Goal: Transaction & Acquisition: Obtain resource

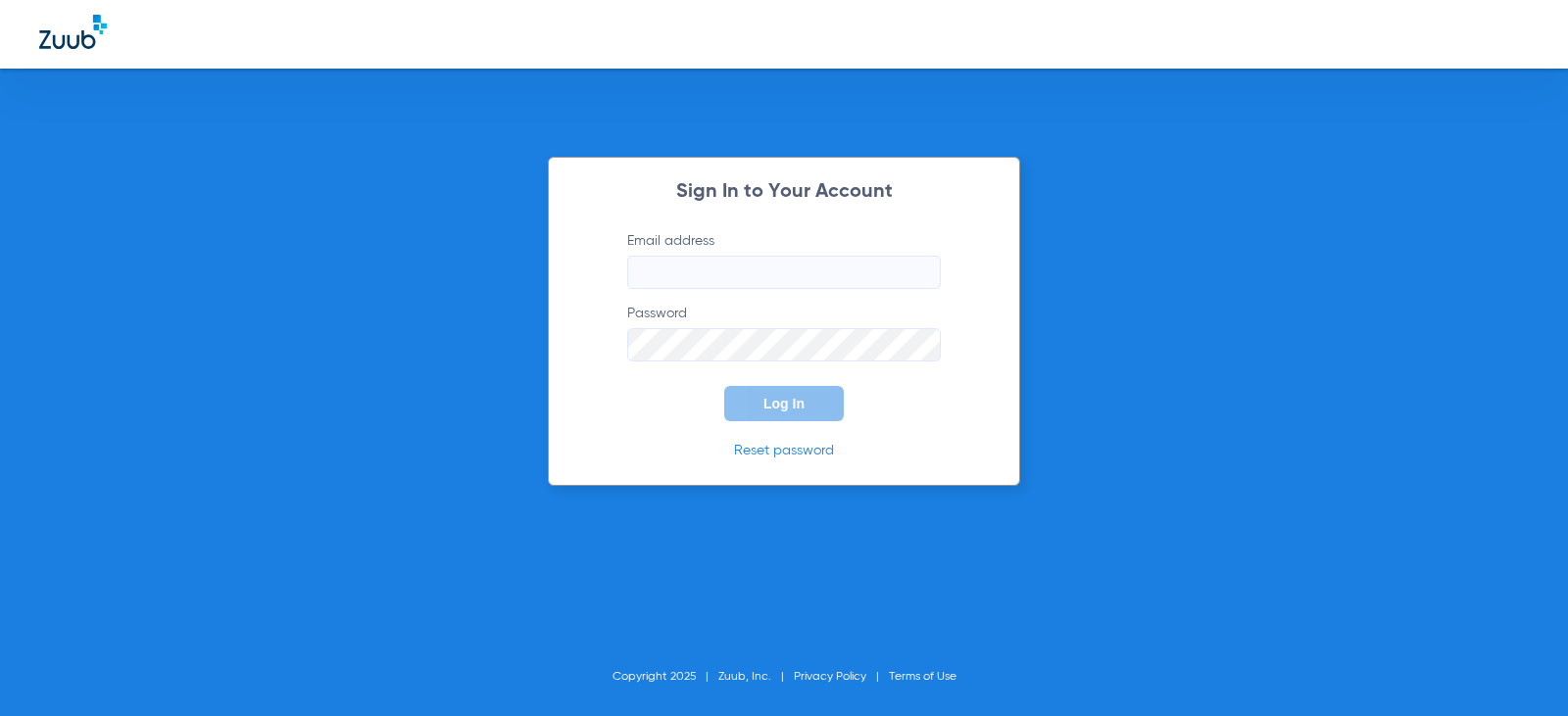
click at [705, 266] on input "Email address" at bounding box center [784, 272] width 314 height 33
type input "[EMAIL_ADDRESS][DOMAIN_NAME]"
click at [724, 386] on button "Log In" at bounding box center [784, 403] width 120 height 35
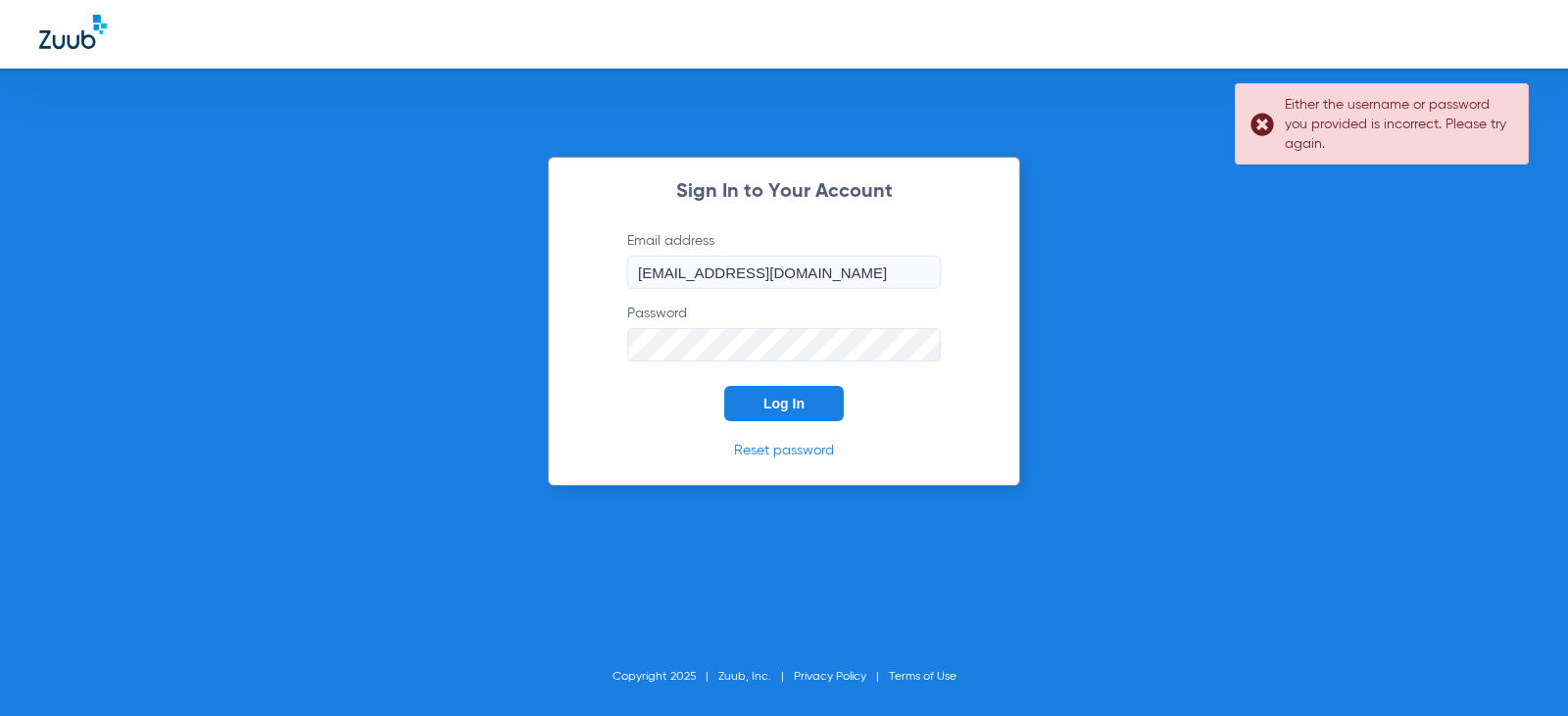
click at [724, 386] on button "Log In" at bounding box center [784, 403] width 120 height 35
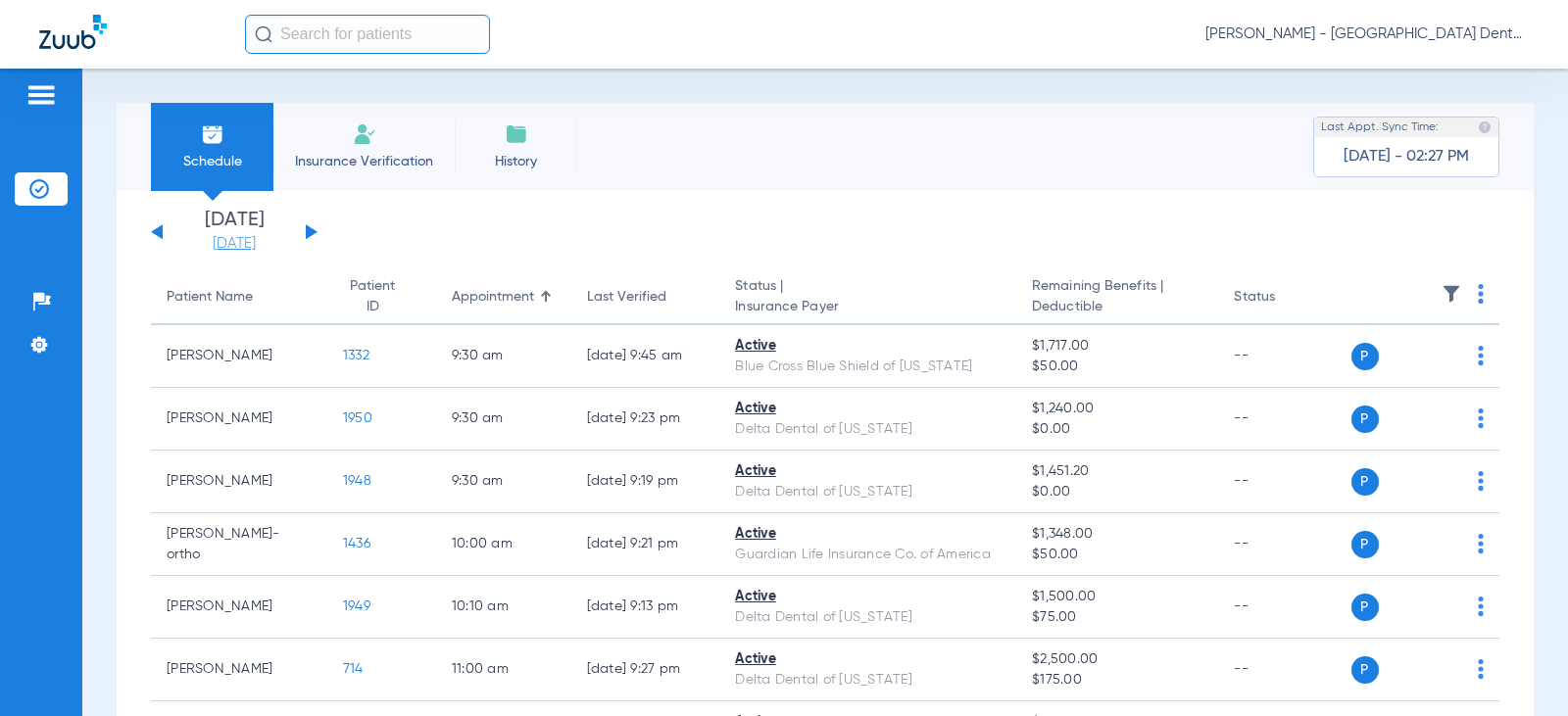
click at [232, 247] on link "[DATE]" at bounding box center [234, 244] width 118 height 20
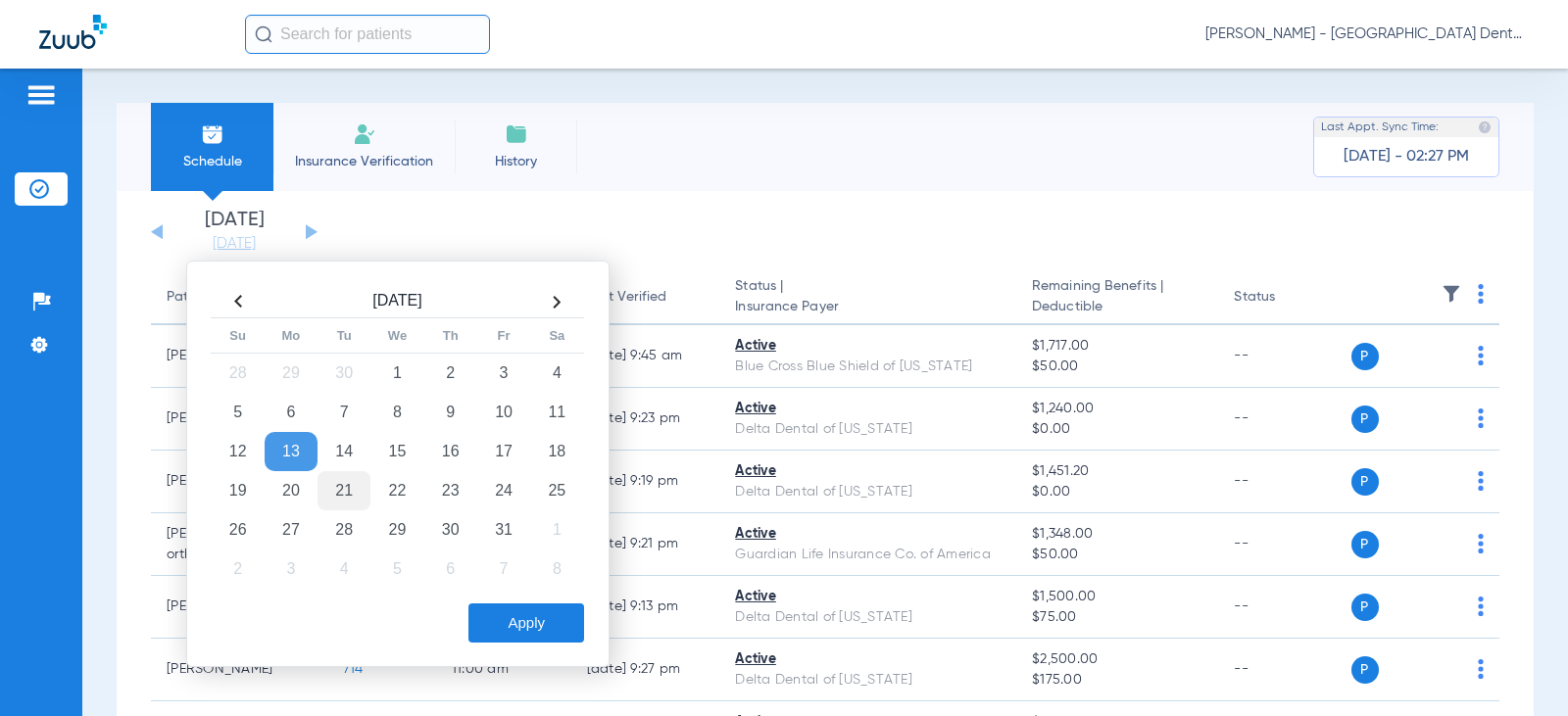
click at [346, 493] on td "21" at bounding box center [343, 491] width 53 height 39
click at [552, 629] on button "Apply" at bounding box center [526, 622] width 116 height 39
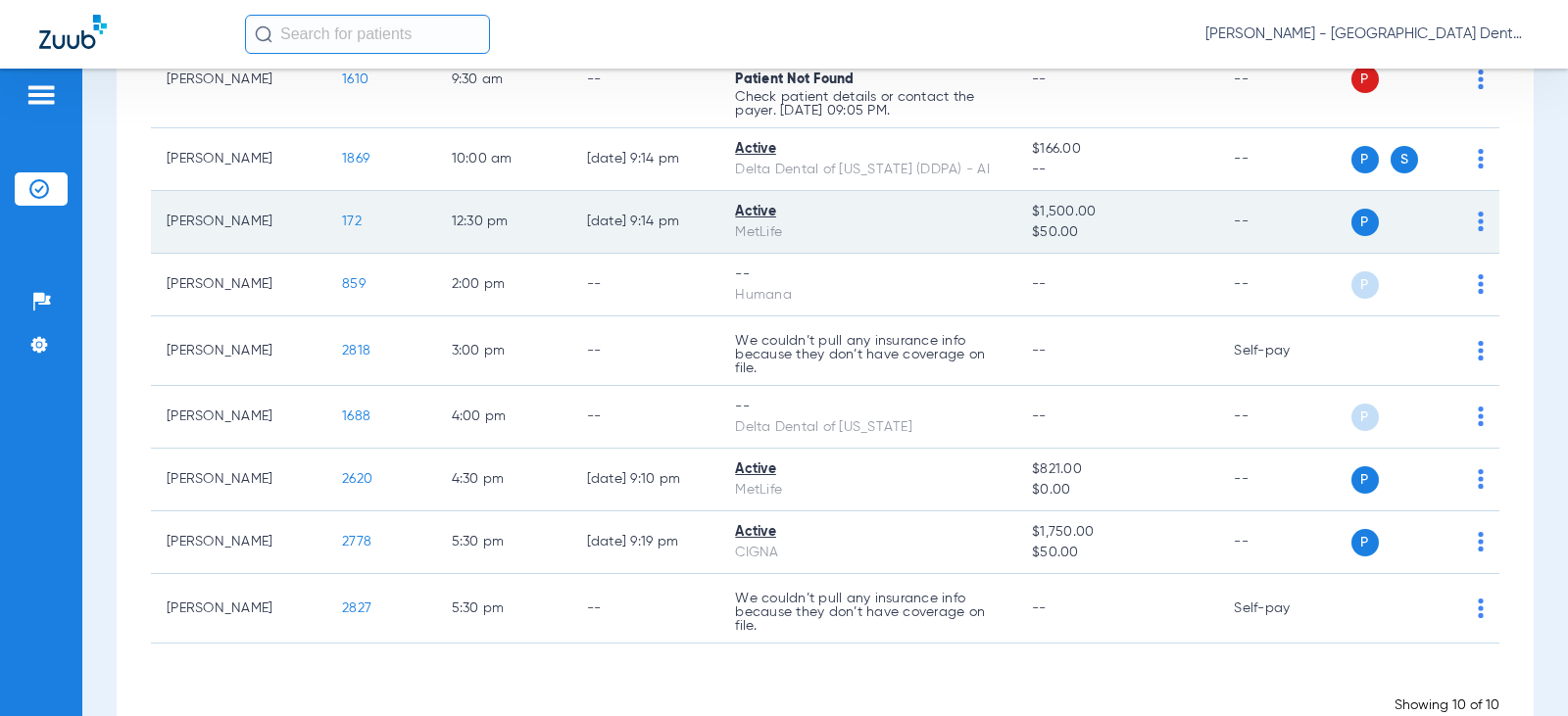
scroll to position [392, 0]
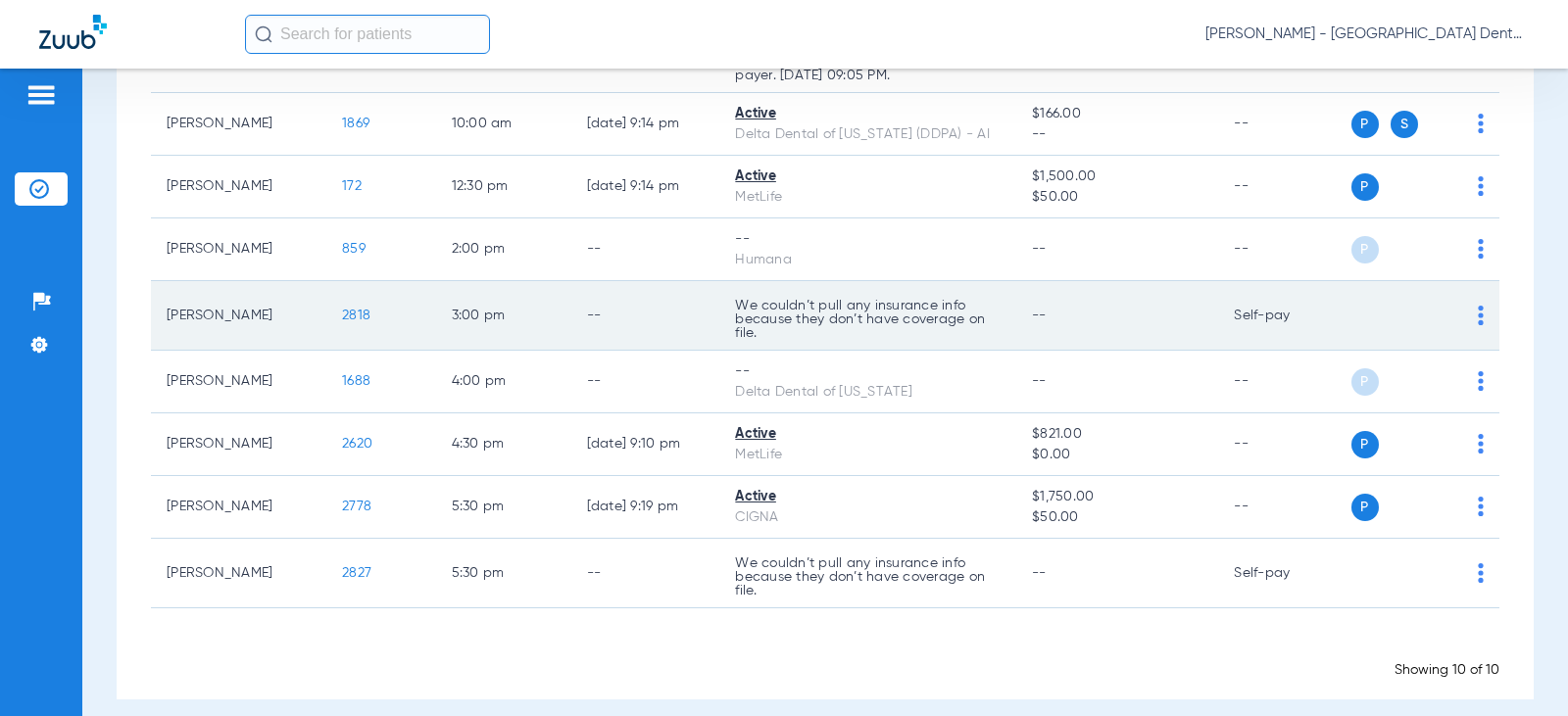
click at [1458, 315] on div "P S" at bounding box center [1417, 316] width 134 height 28
click at [1477, 316] on img at bounding box center [1480, 316] width 6 height 20
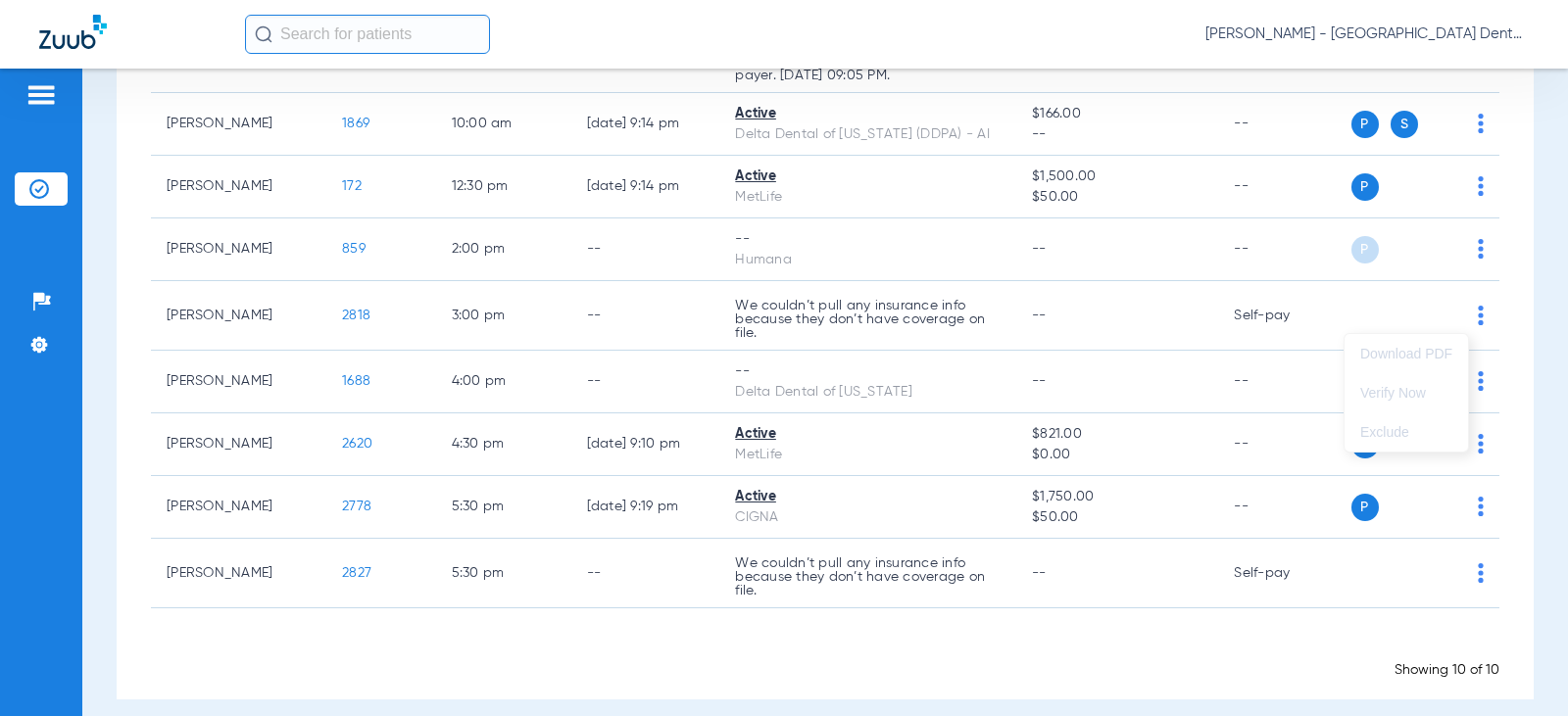
click at [1456, 316] on div at bounding box center [784, 358] width 1568 height 716
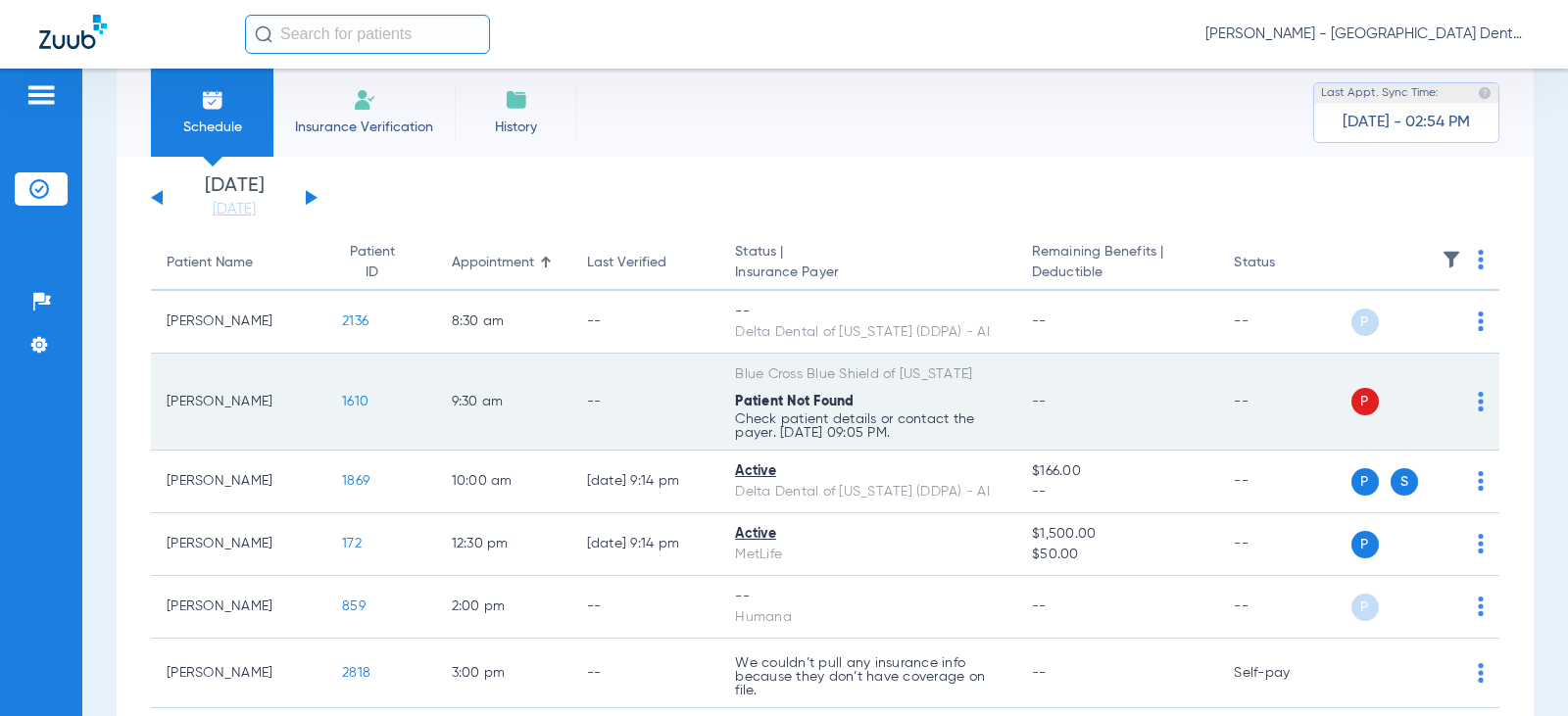
scroll to position [0, 0]
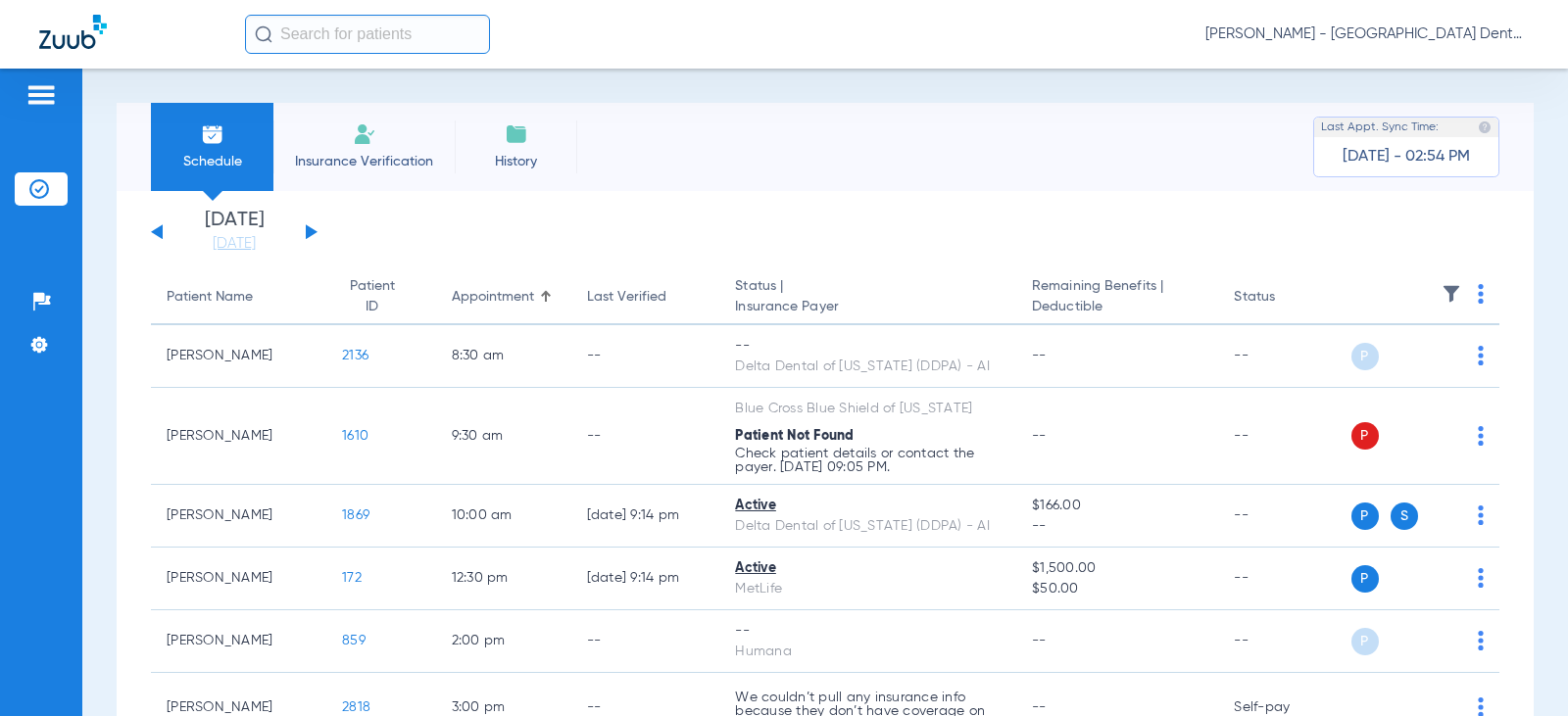
click at [314, 232] on button at bounding box center [312, 231] width 12 height 15
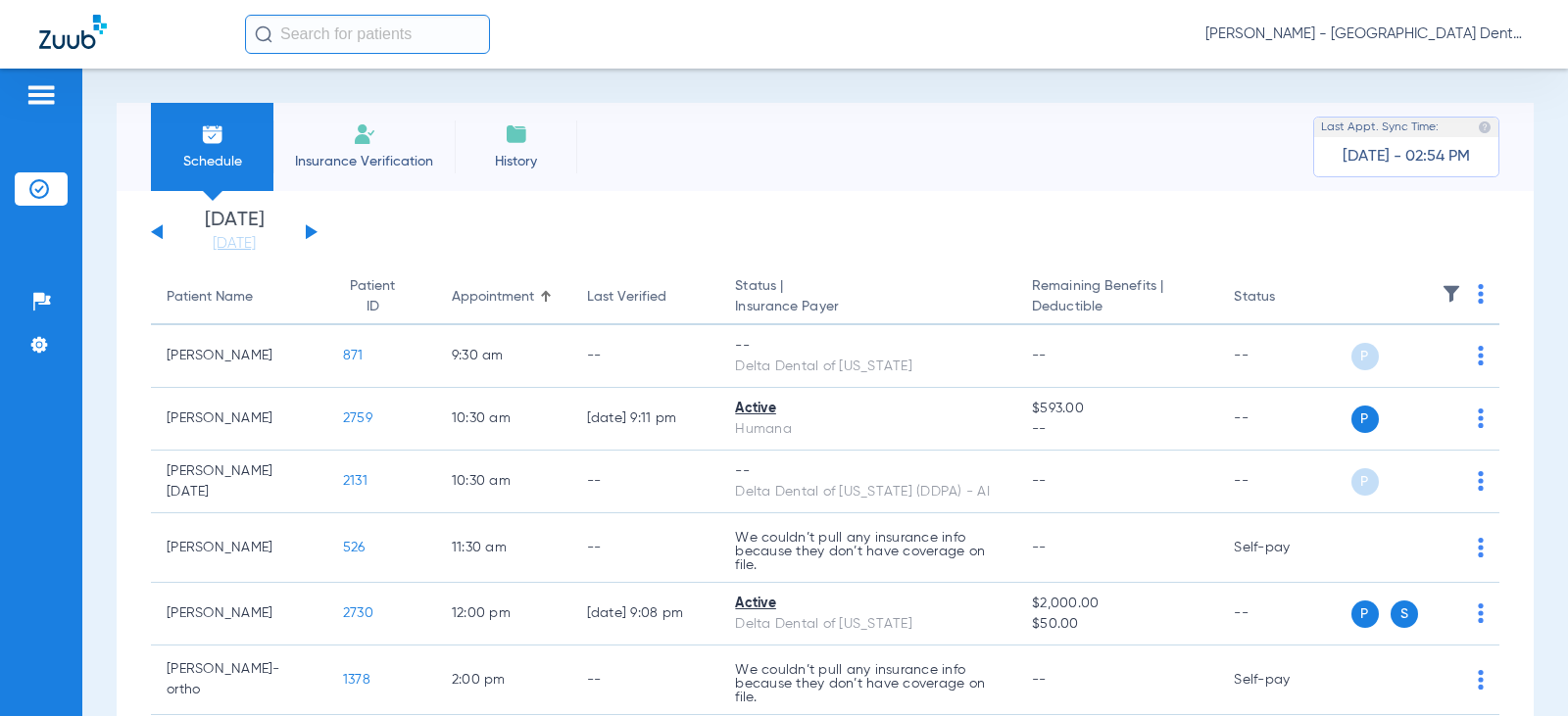
click at [157, 224] on div "[DATE] [DATE] [DATE] [DATE] [DATE] [DATE] [DATE] [DATE] [DATE] [DATE] [DATE] [D…" at bounding box center [233, 231] width 166 height 43
click at [158, 232] on button at bounding box center [157, 231] width 12 height 15
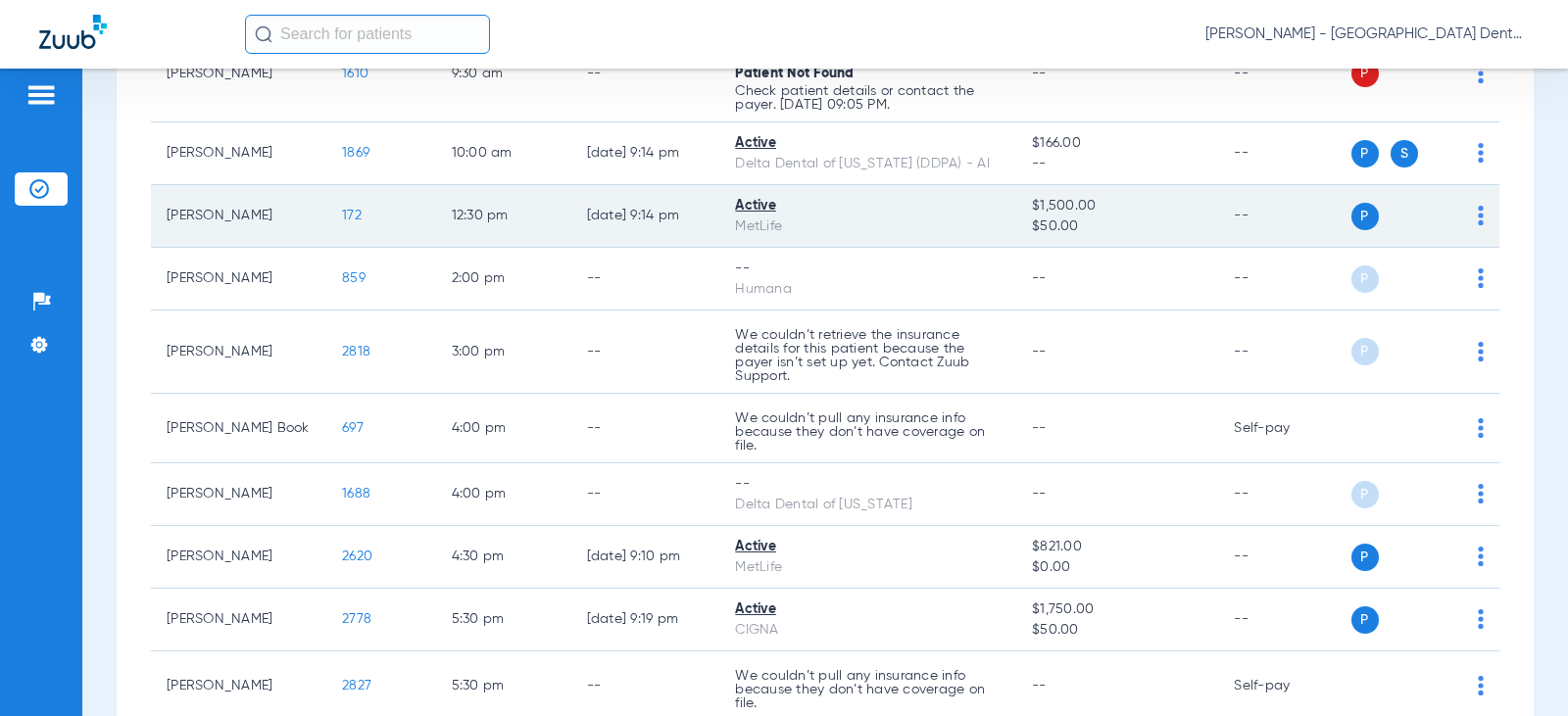
scroll to position [392, 0]
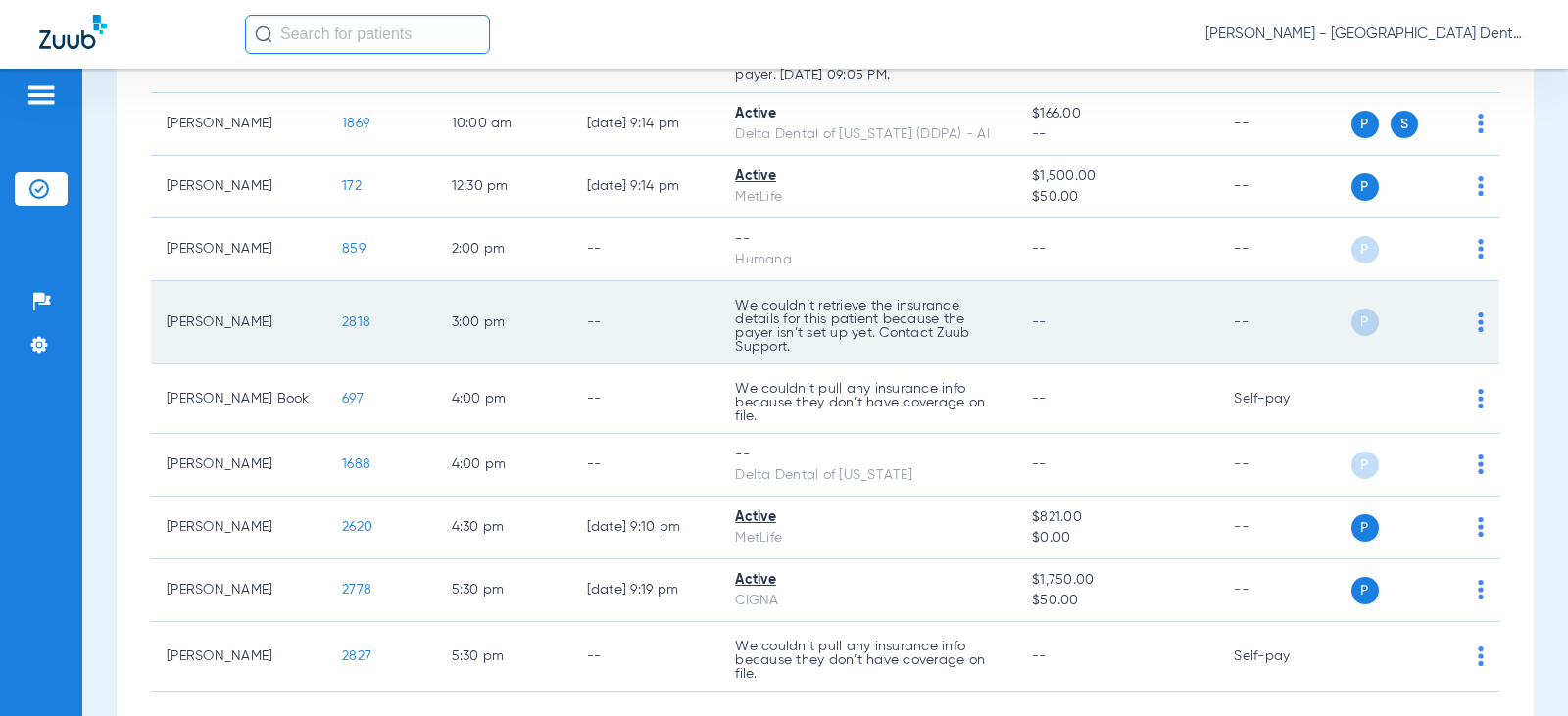
click at [856, 321] on p "We couldn’t retrieve the insurance details for this patient because the payer i…" at bounding box center [867, 326] width 265 height 55
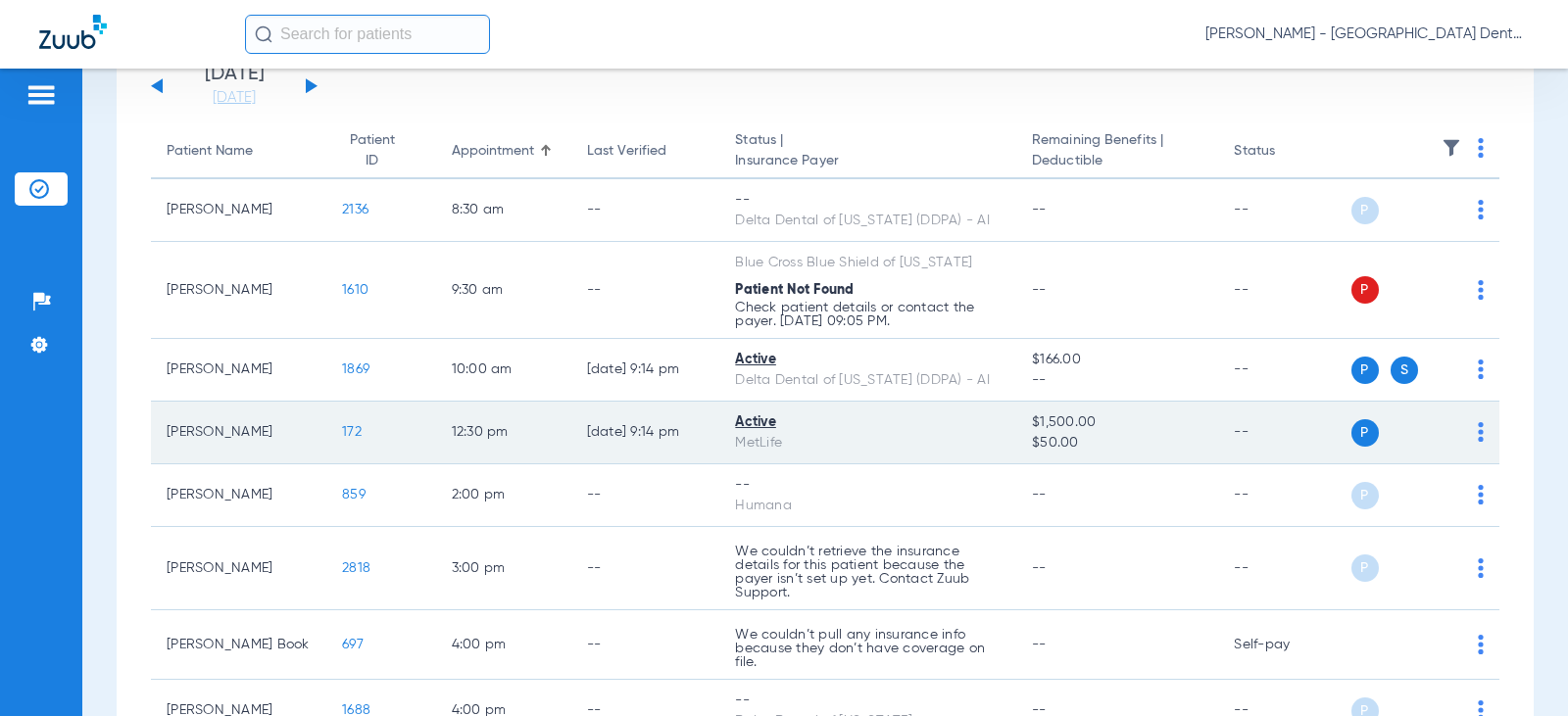
scroll to position [0, 0]
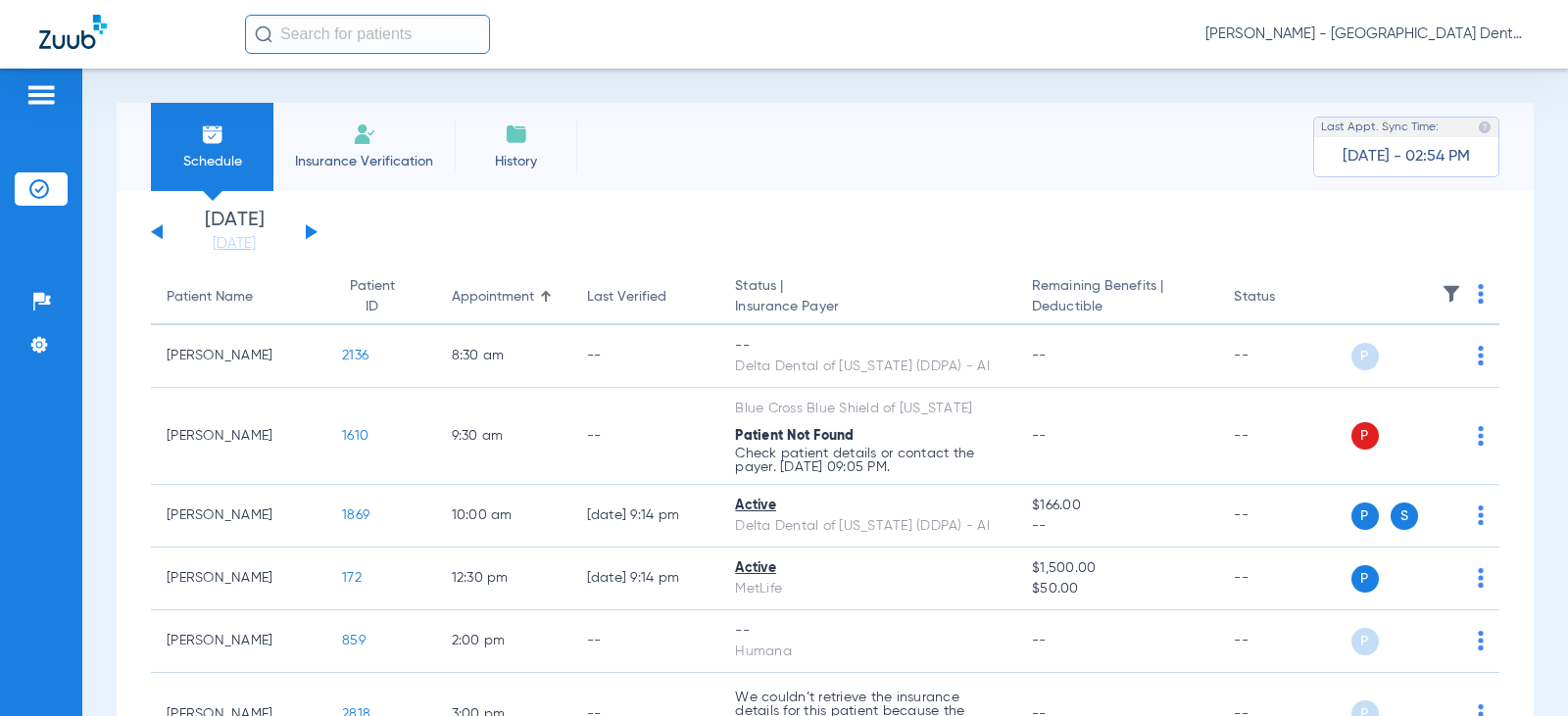
click at [335, 40] on input "text" at bounding box center [368, 34] width 245 height 39
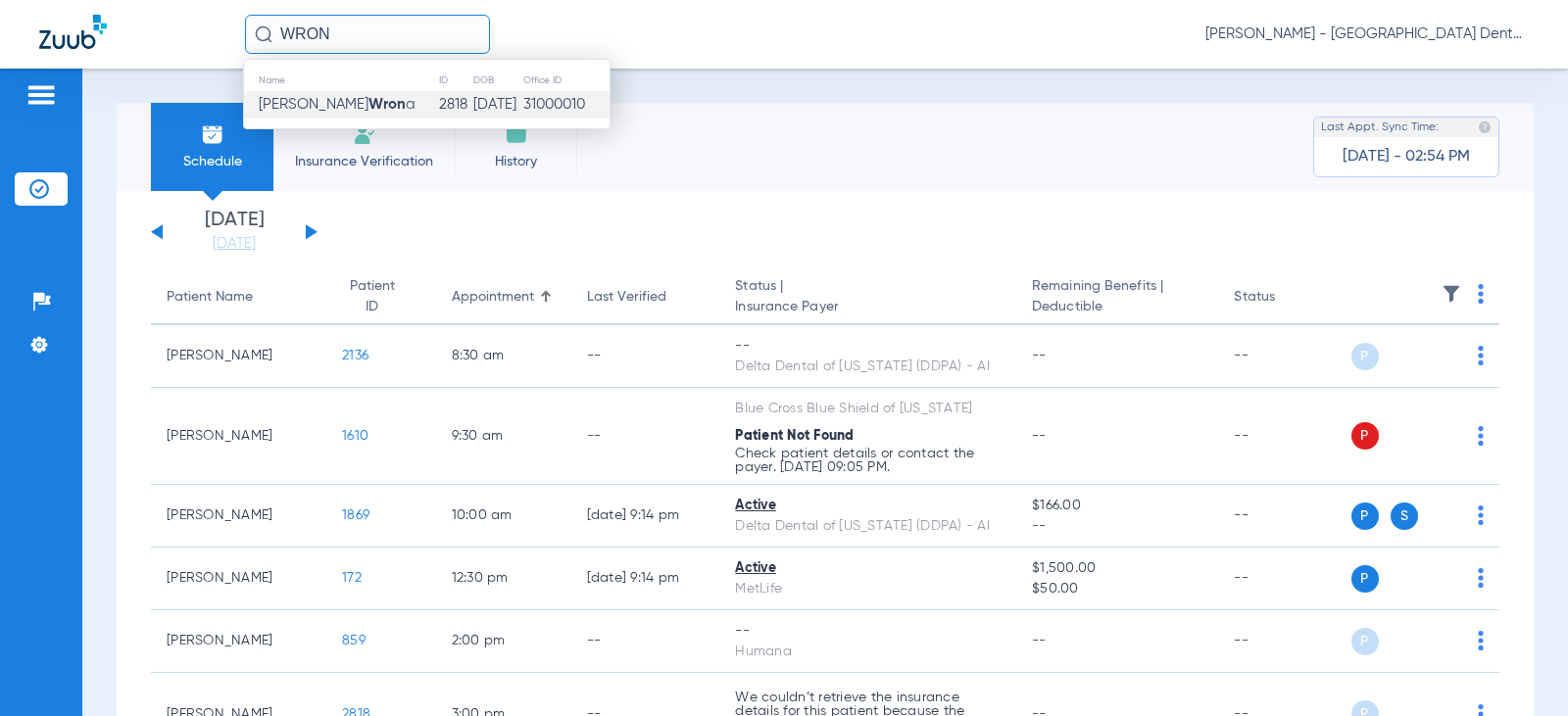
type input "WRON"
click at [472, 110] on td "[DATE]" at bounding box center [497, 105] width 51 height 28
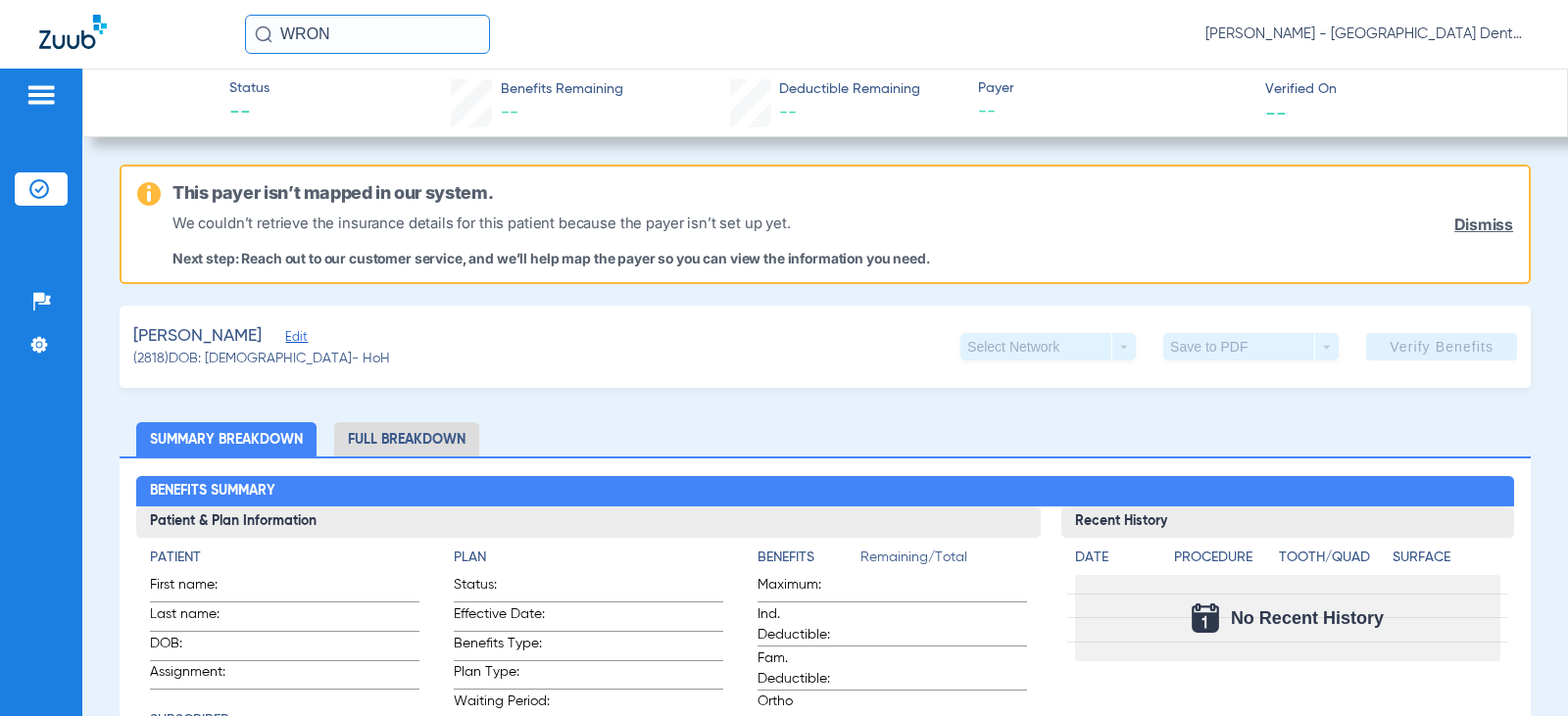
click at [1461, 220] on link "Dismiss" at bounding box center [1483, 224] width 59 height 19
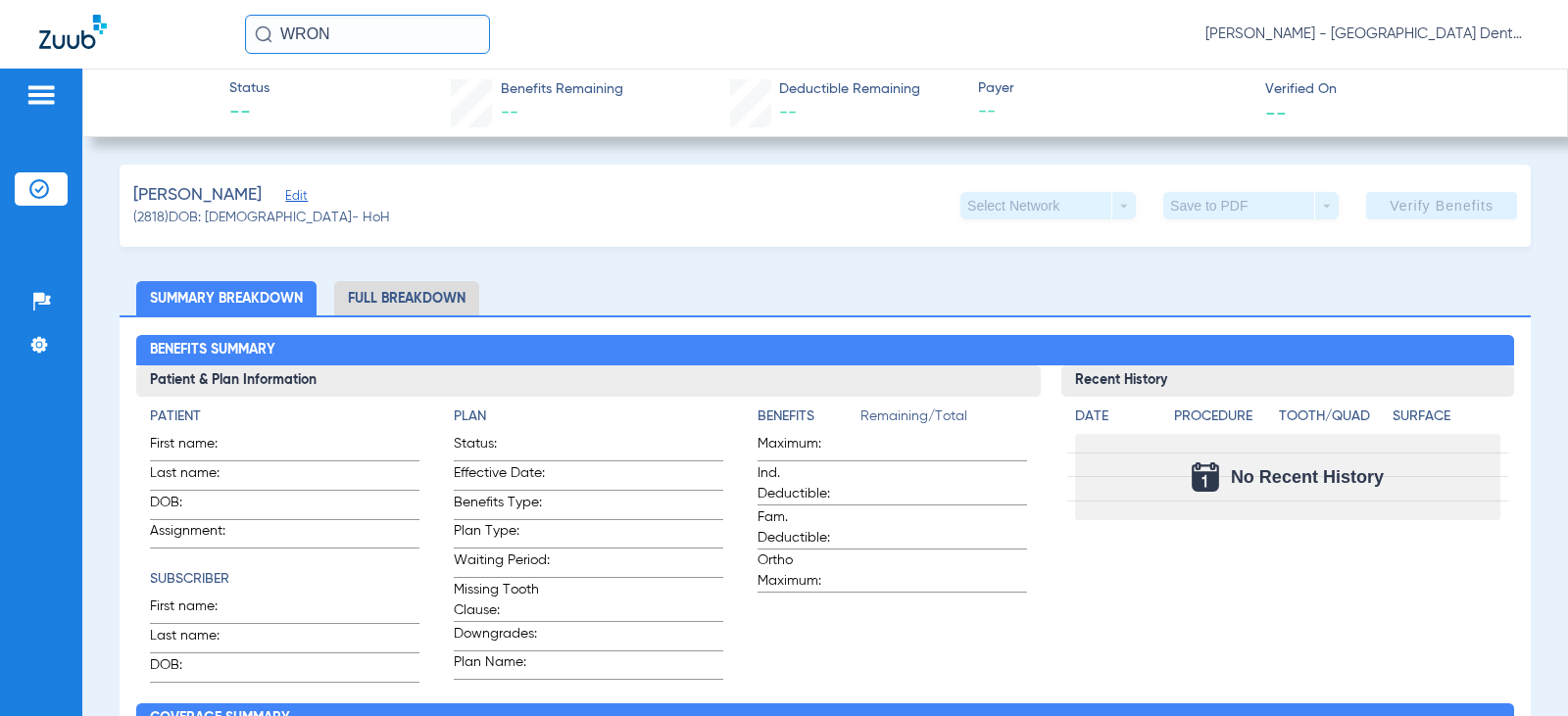
click at [1289, 90] on span "Verified On" at bounding box center [1400, 90] width 270 height 21
click at [963, 79] on div "Status -- Benefits Remaining -- Deductible Remaining -- Payer -- Verified On --" at bounding box center [825, 103] width 1485 height 69
drag, startPoint x: 822, startPoint y: 102, endPoint x: 671, endPoint y: 89, distance: 151.6
click at [814, 100] on div "Deductible Remaining --" at bounding box center [849, 104] width 142 height 48
drag, startPoint x: 612, startPoint y: 90, endPoint x: 435, endPoint y: 103, distance: 177.5
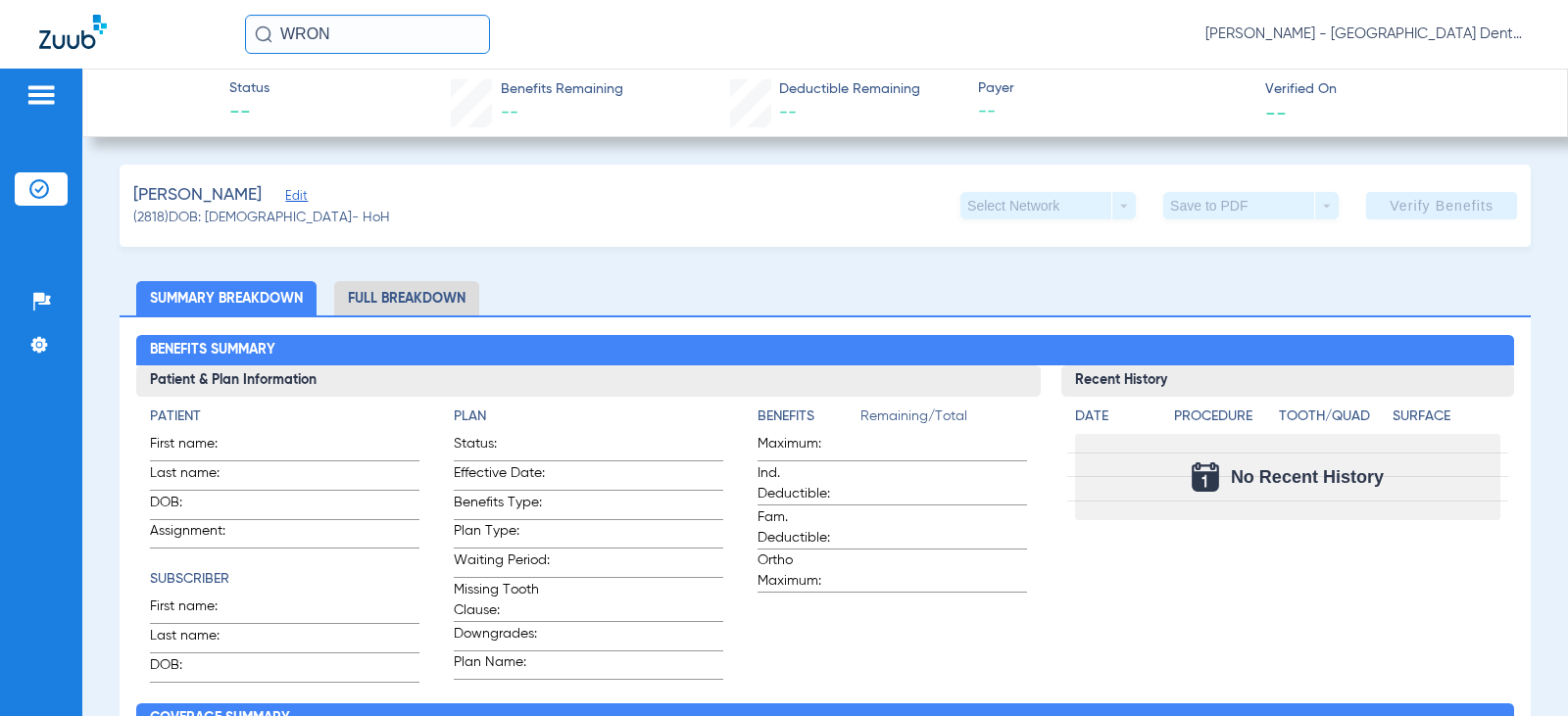
click at [602, 90] on span "Benefits Remaining" at bounding box center [561, 90] width 123 height 21
click at [266, 105] on span "--" at bounding box center [249, 114] width 40 height 28
click at [36, 347] on img at bounding box center [39, 345] width 20 height 20
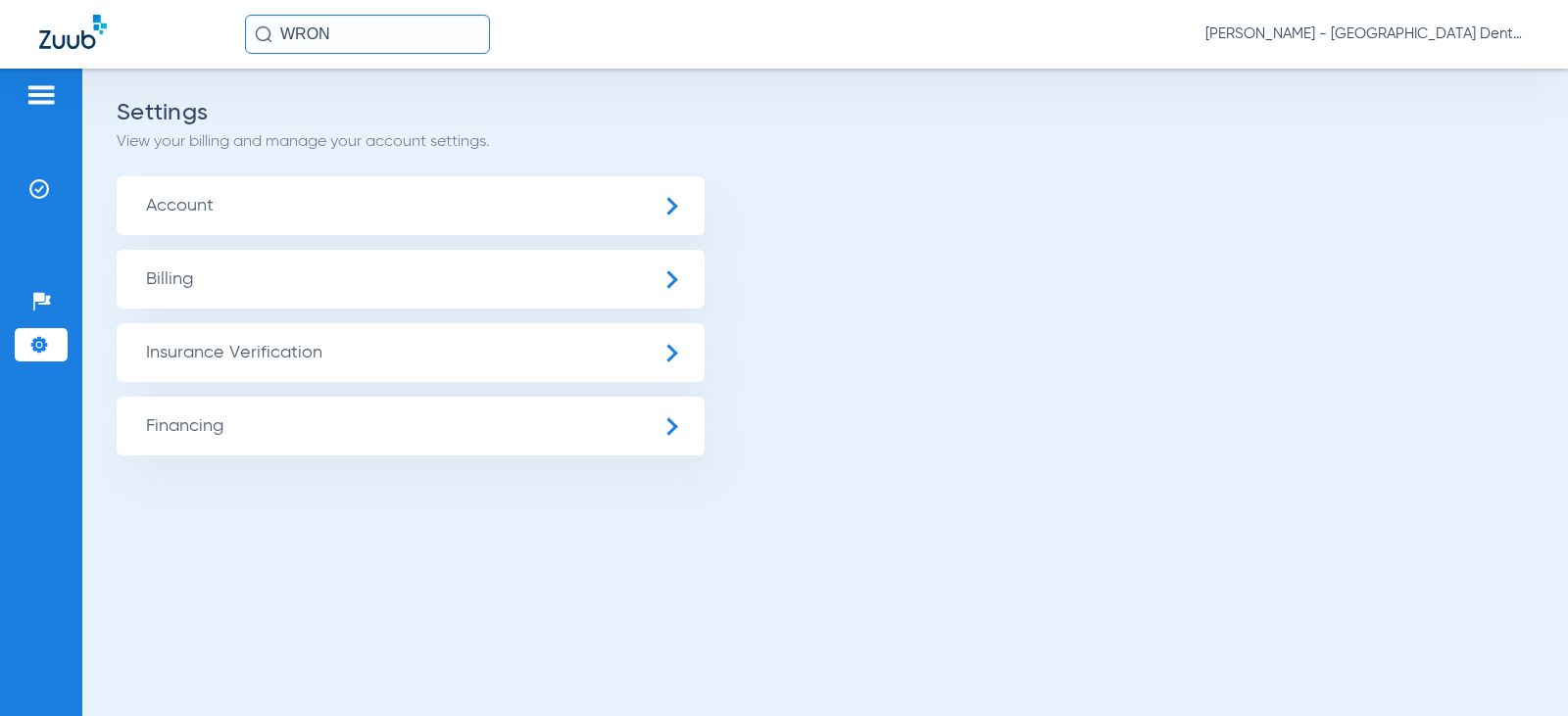
click at [37, 347] on img at bounding box center [39, 345] width 20 height 20
click at [40, 179] on img at bounding box center [39, 189] width 20 height 20
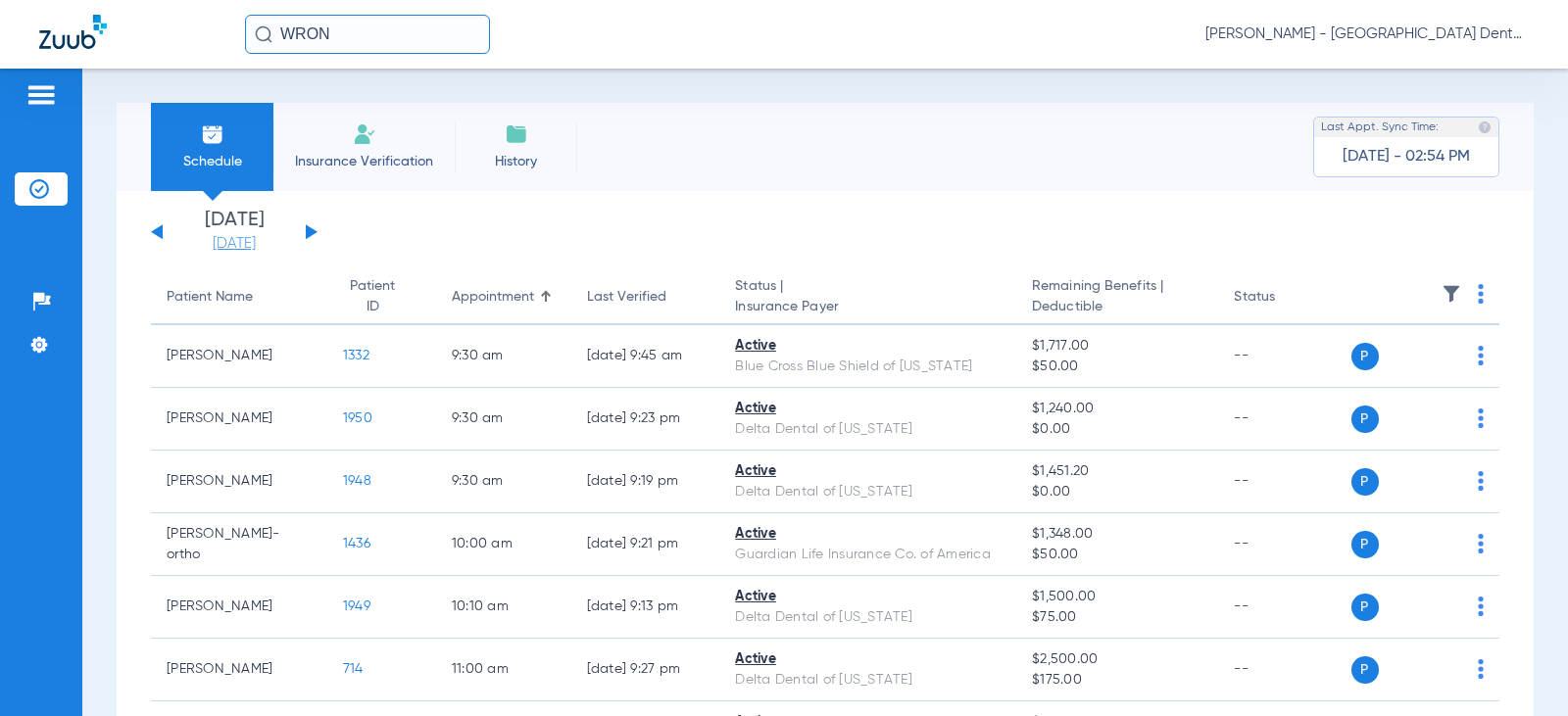
click at [246, 246] on link "[DATE]" at bounding box center [234, 244] width 118 height 20
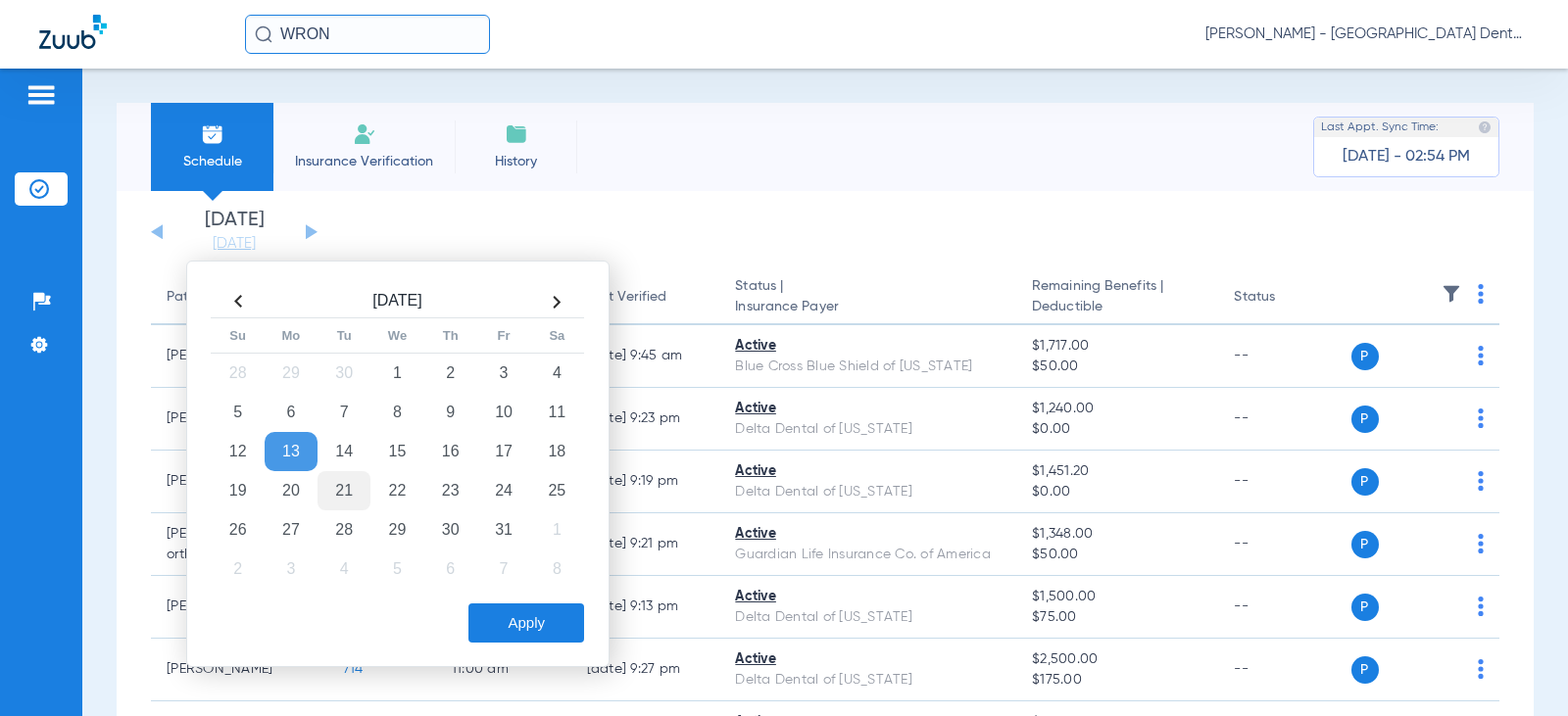
click at [337, 487] on td "21" at bounding box center [343, 491] width 53 height 39
click at [525, 625] on button "Apply" at bounding box center [526, 622] width 116 height 39
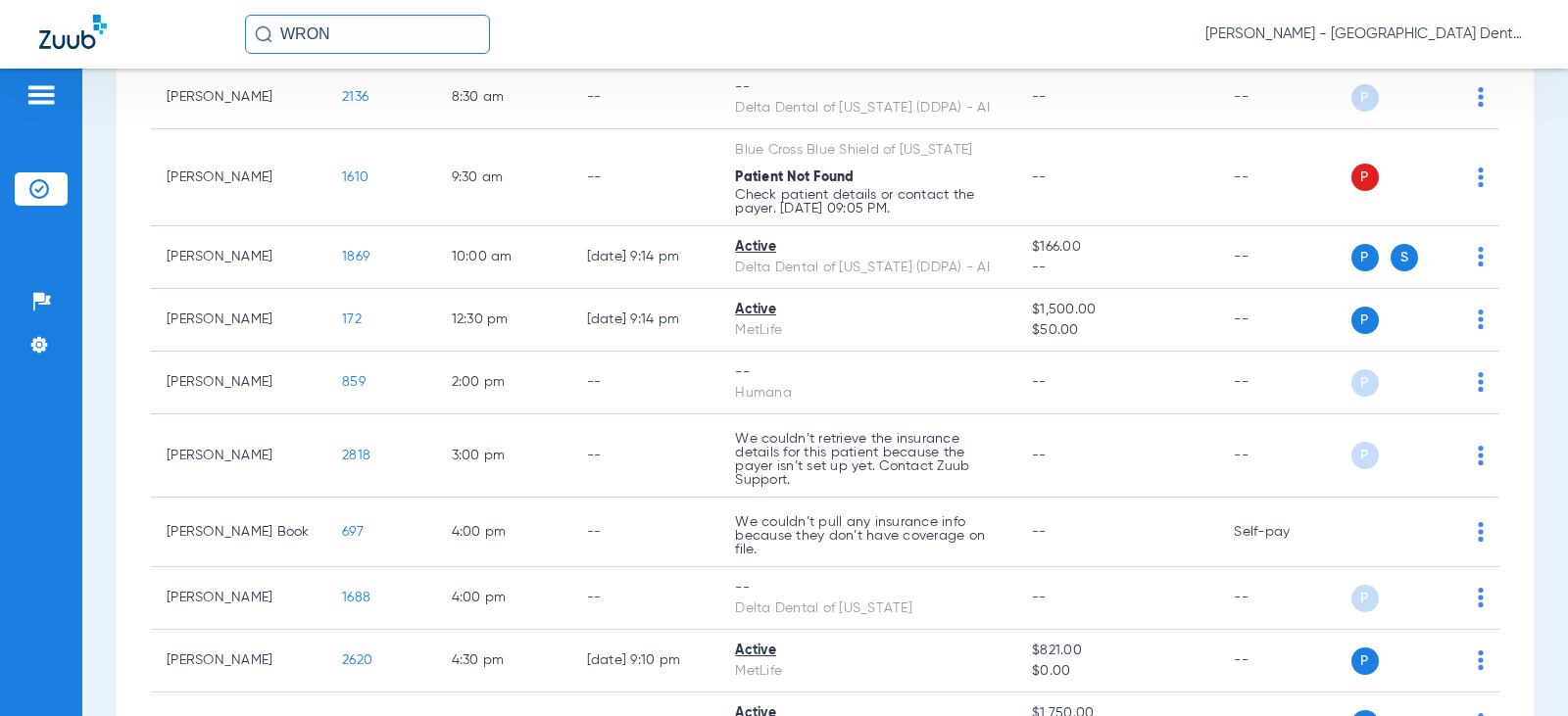
scroll to position [294, 0]
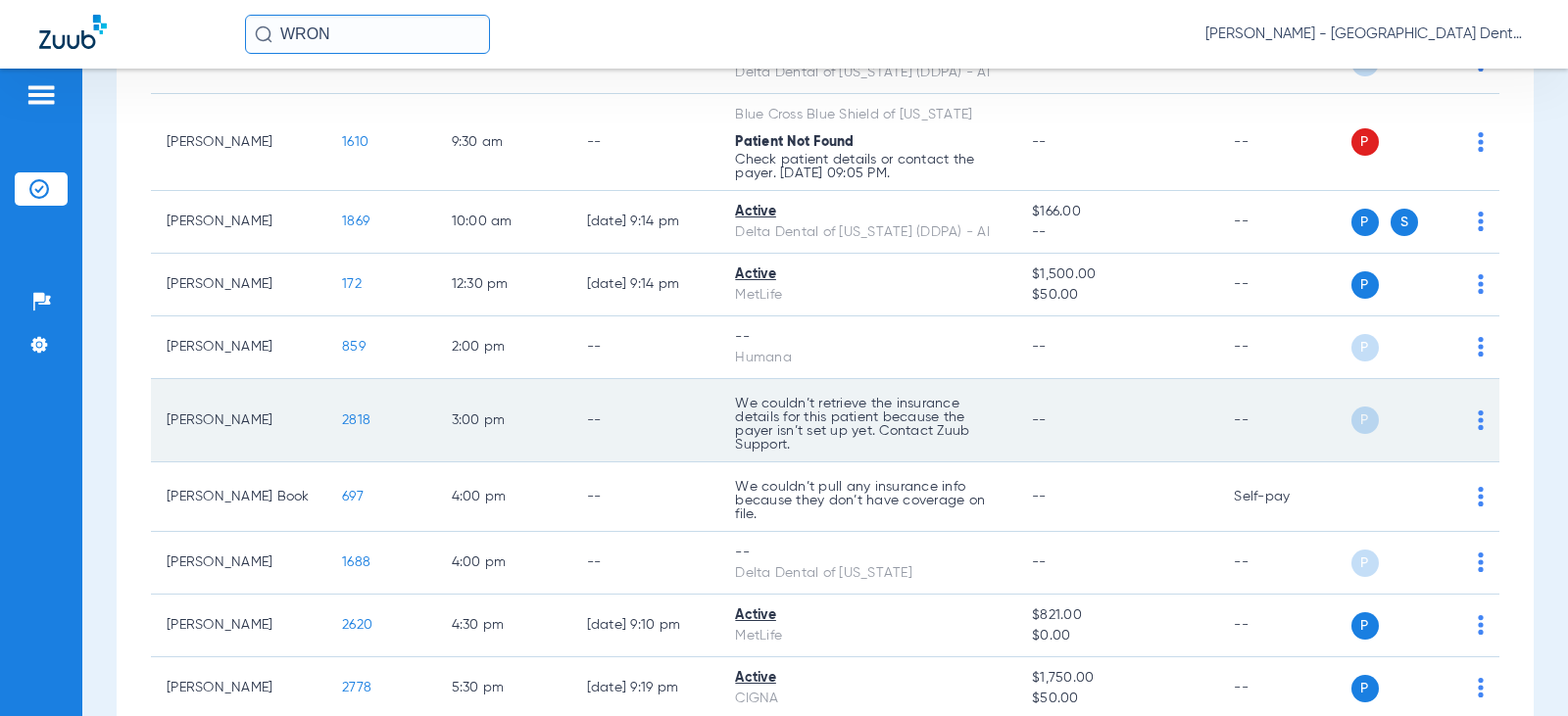
click at [1477, 417] on img at bounding box center [1480, 421] width 6 height 20
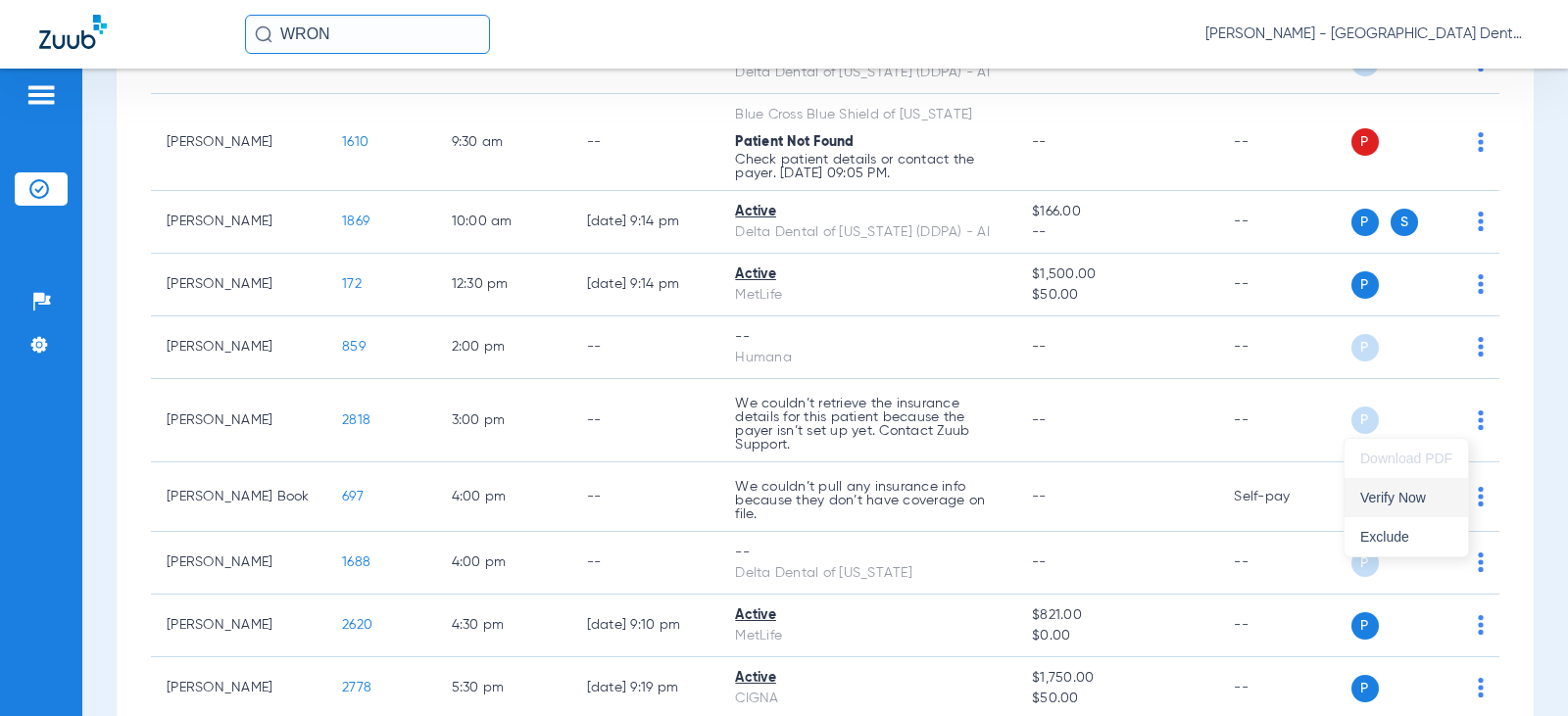
click at [1389, 493] on span "Verify Now" at bounding box center [1406, 498] width 92 height 14
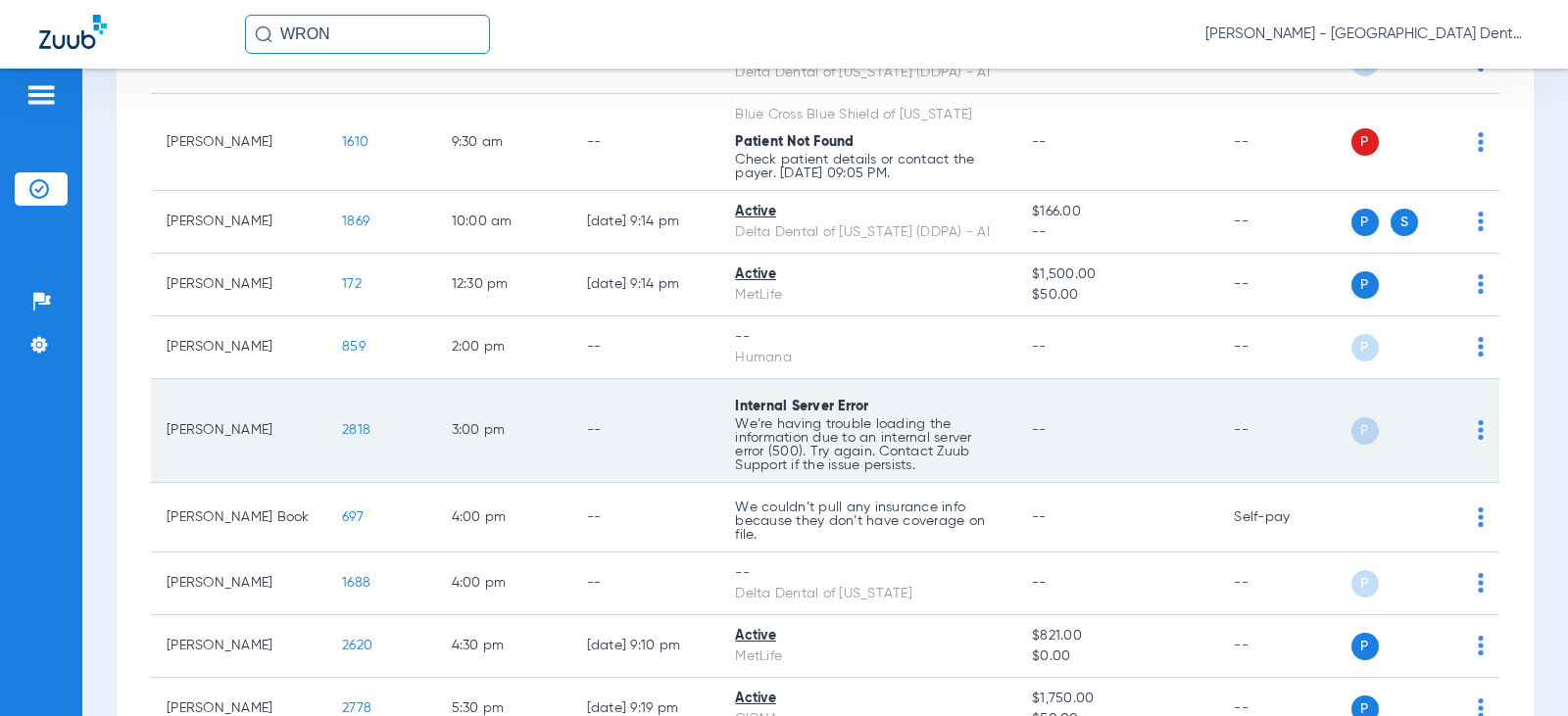
click at [1470, 429] on td "P S" at bounding box center [1424, 431] width 149 height 104
click at [1477, 429] on img at bounding box center [1480, 431] width 6 height 20
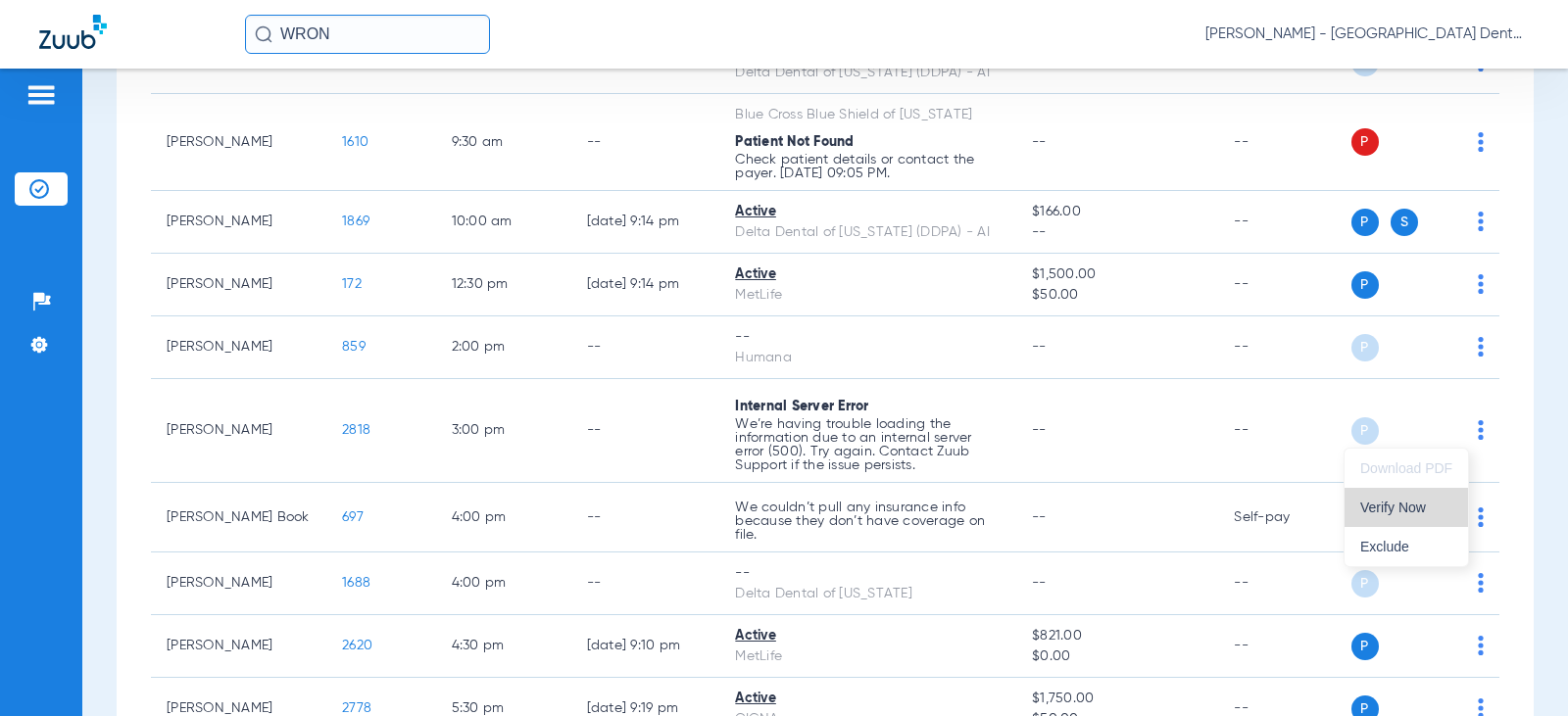
click at [1389, 509] on span "Verify Now" at bounding box center [1406, 508] width 92 height 14
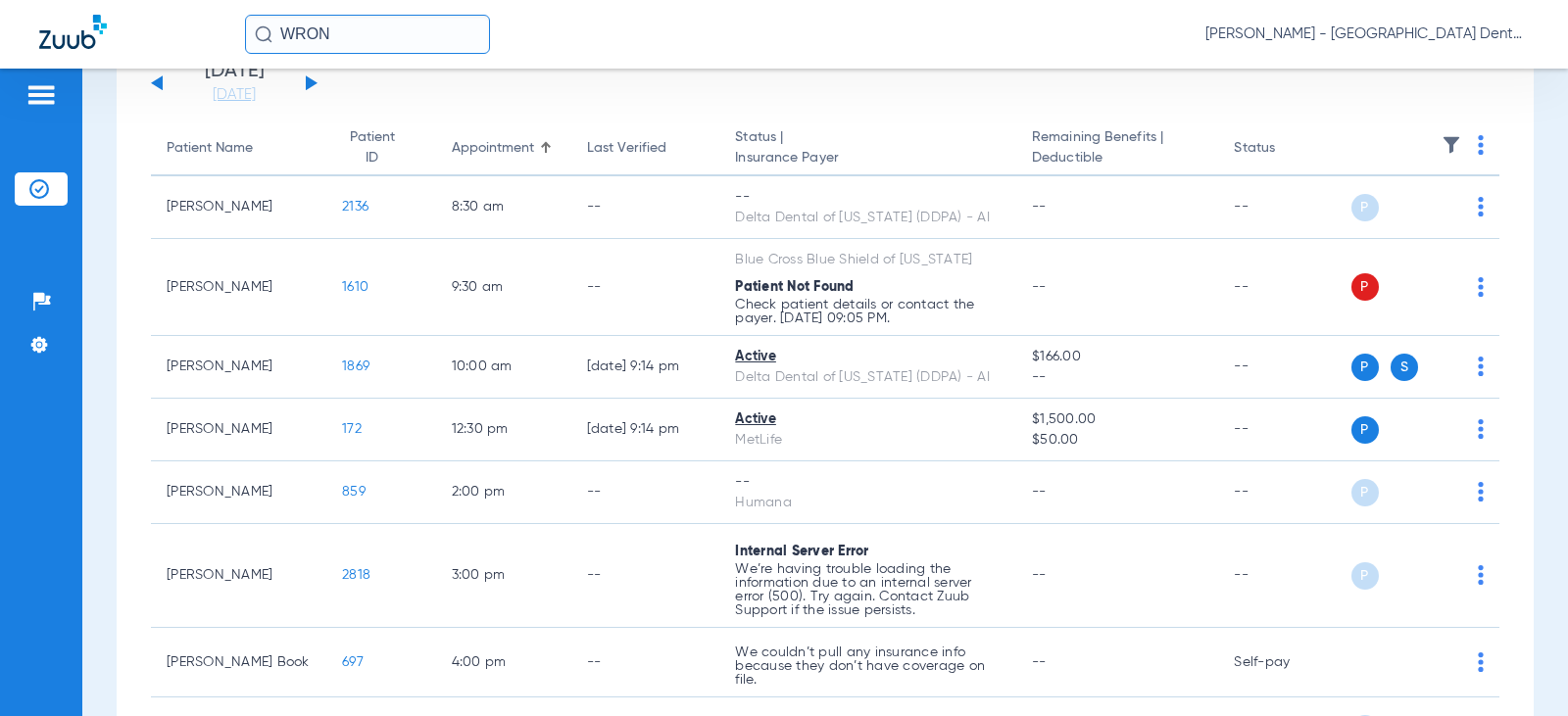
scroll to position [0, 0]
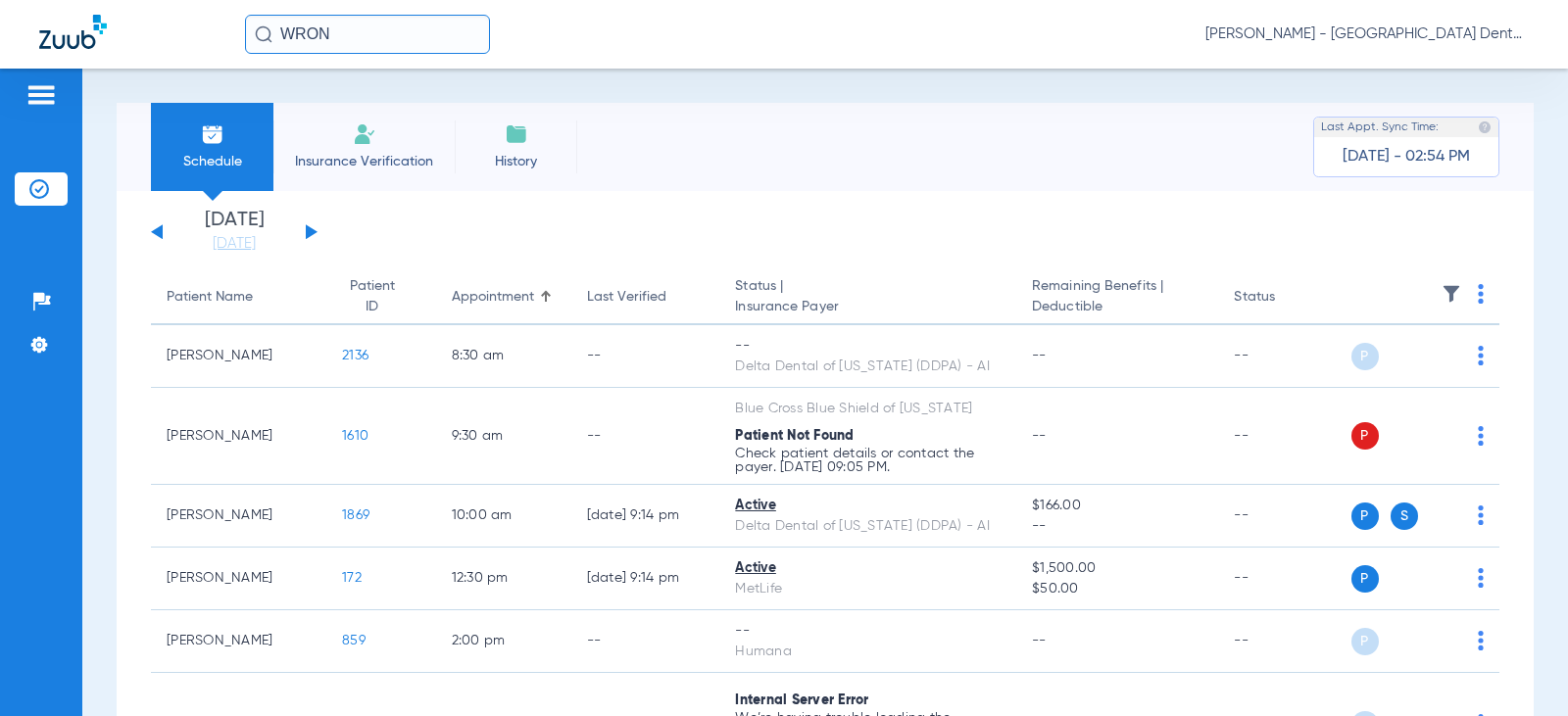
click at [365, 133] on img at bounding box center [365, 135] width 24 height 24
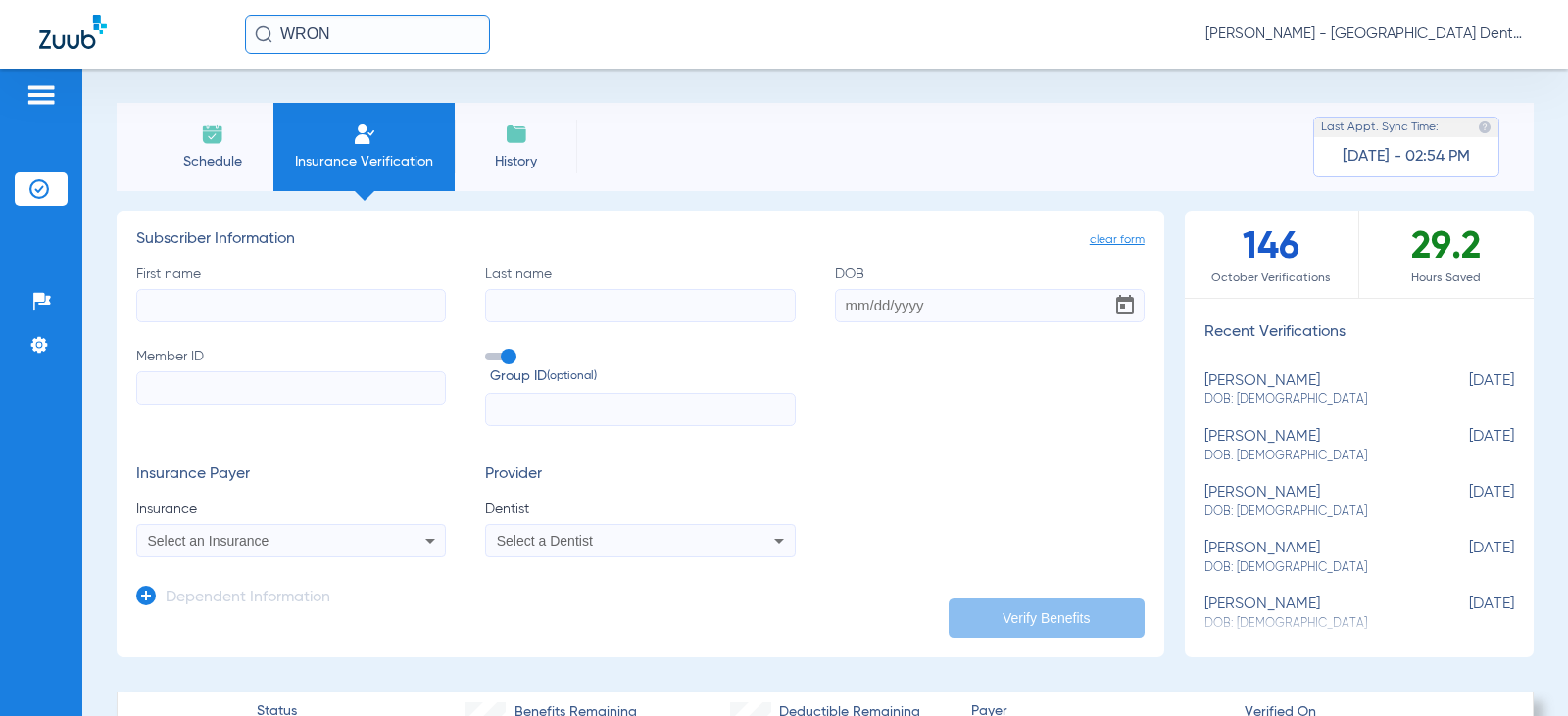
click at [257, 310] on input "First name" at bounding box center [291, 305] width 310 height 33
type input "[PERSON_NAME]"
click at [842, 306] on input "DOB" at bounding box center [989, 305] width 310 height 33
type input "[DATE]"
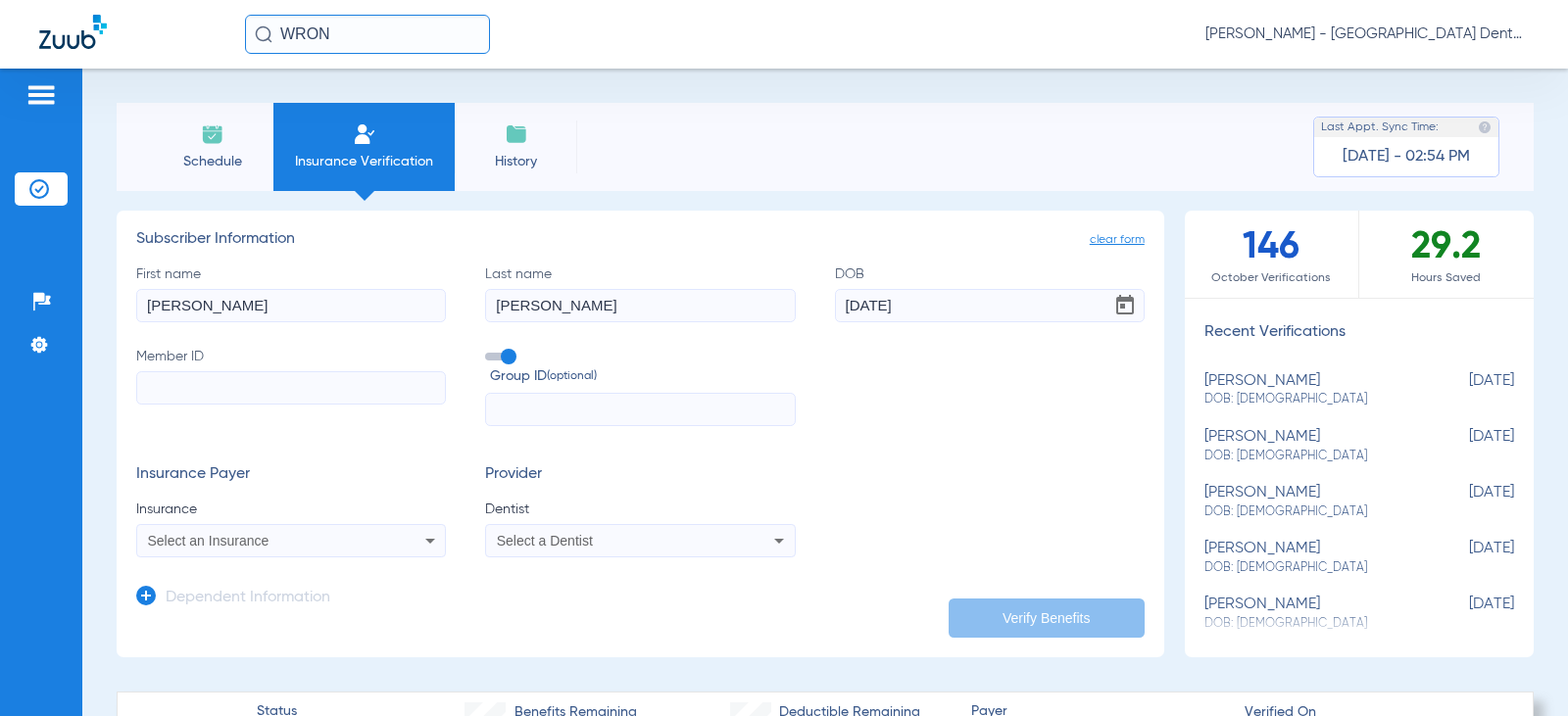
click at [192, 394] on input "Member ID" at bounding box center [291, 387] width 310 height 33
type input "024124895"
click at [281, 536] on div "Select an Insurance" at bounding box center [262, 541] width 230 height 14
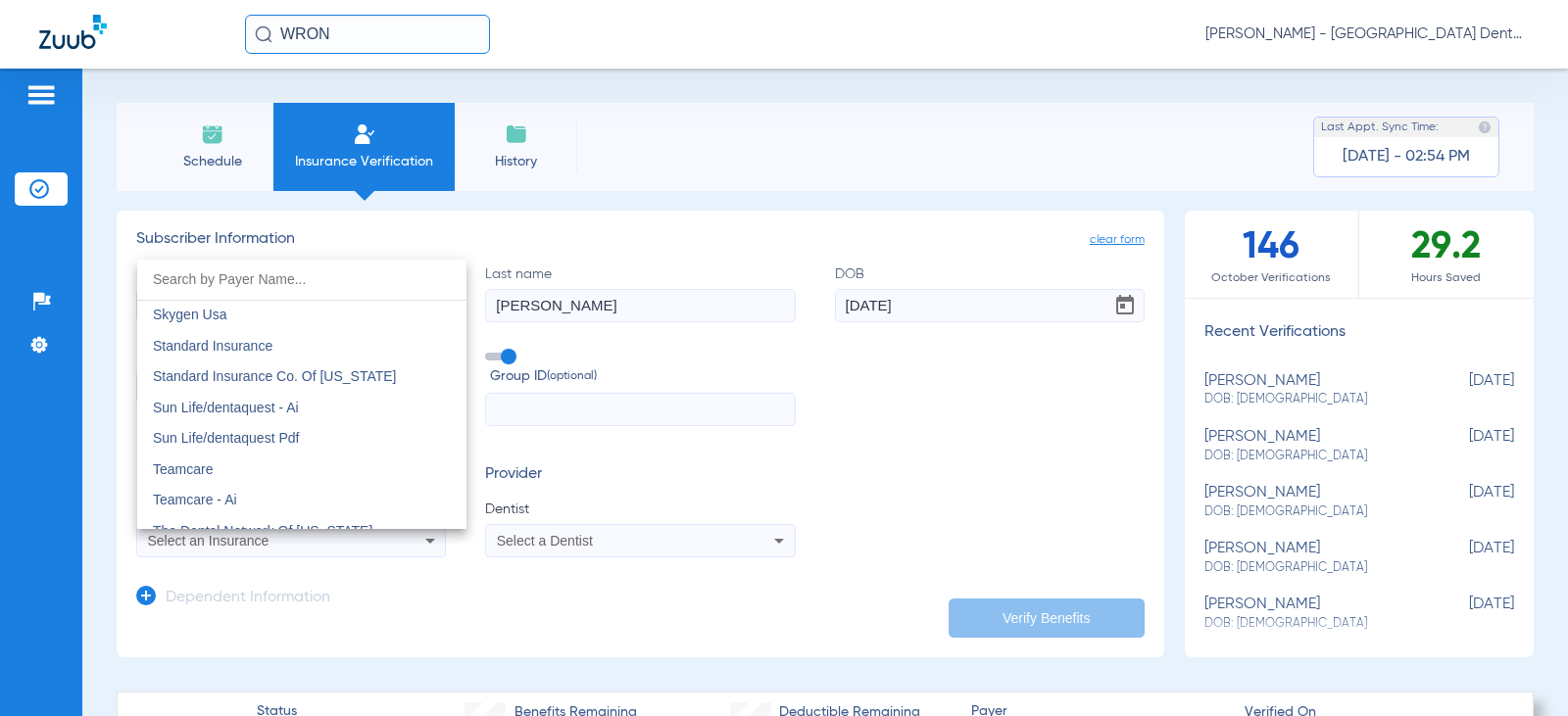
scroll to position [10781, 0]
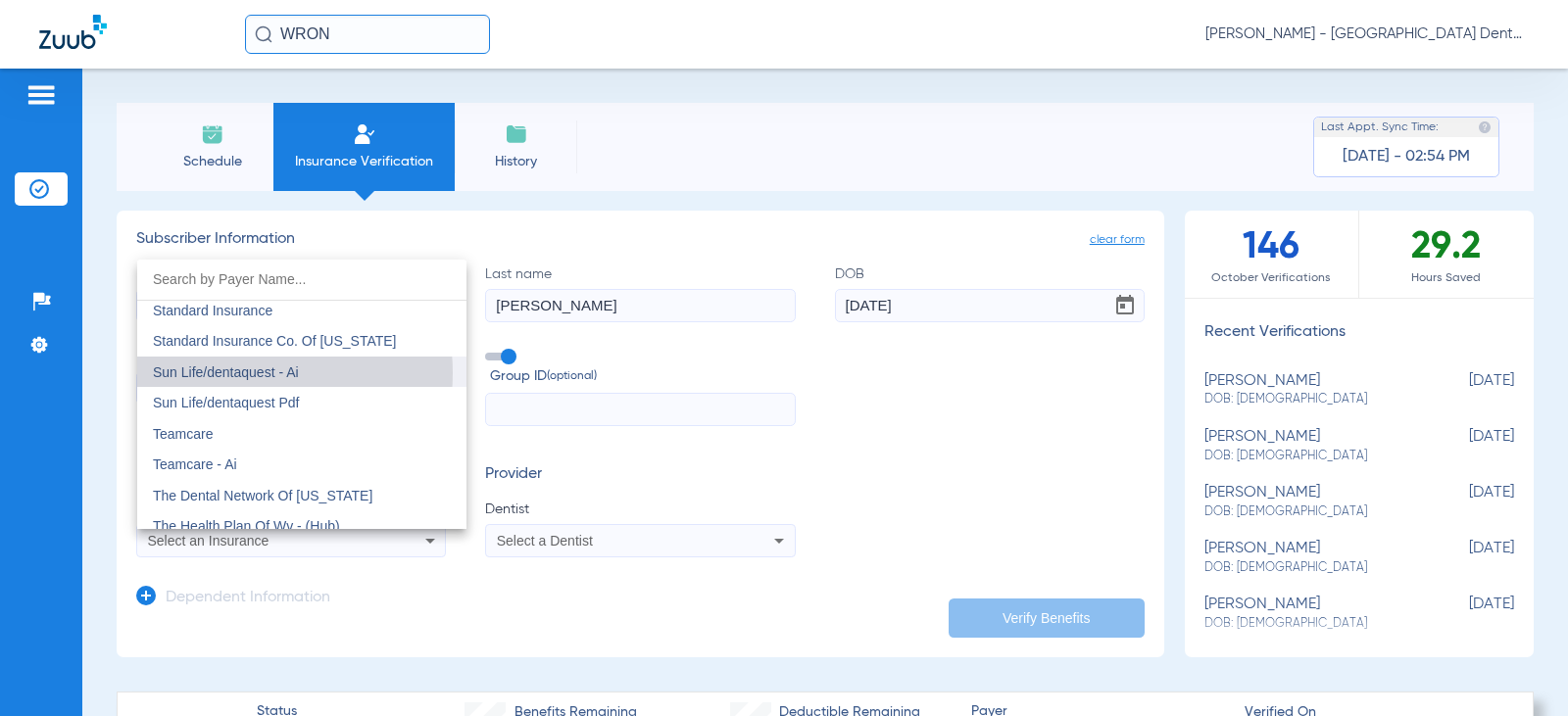
click at [234, 373] on span "Sun Life/dentaquest - Ai" at bounding box center [225, 373] width 146 height 16
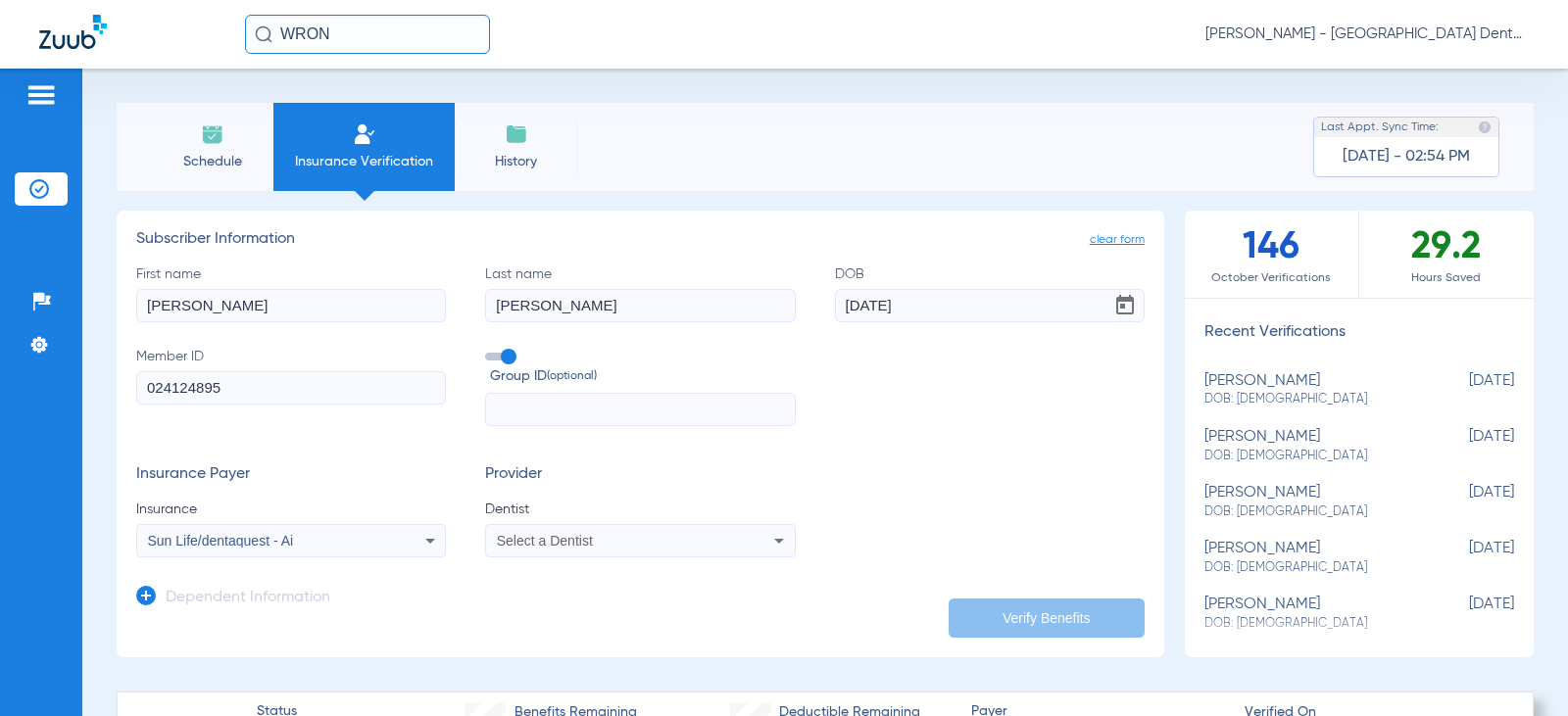
click at [630, 547] on div "Select a Dentist" at bounding box center [611, 541] width 230 height 14
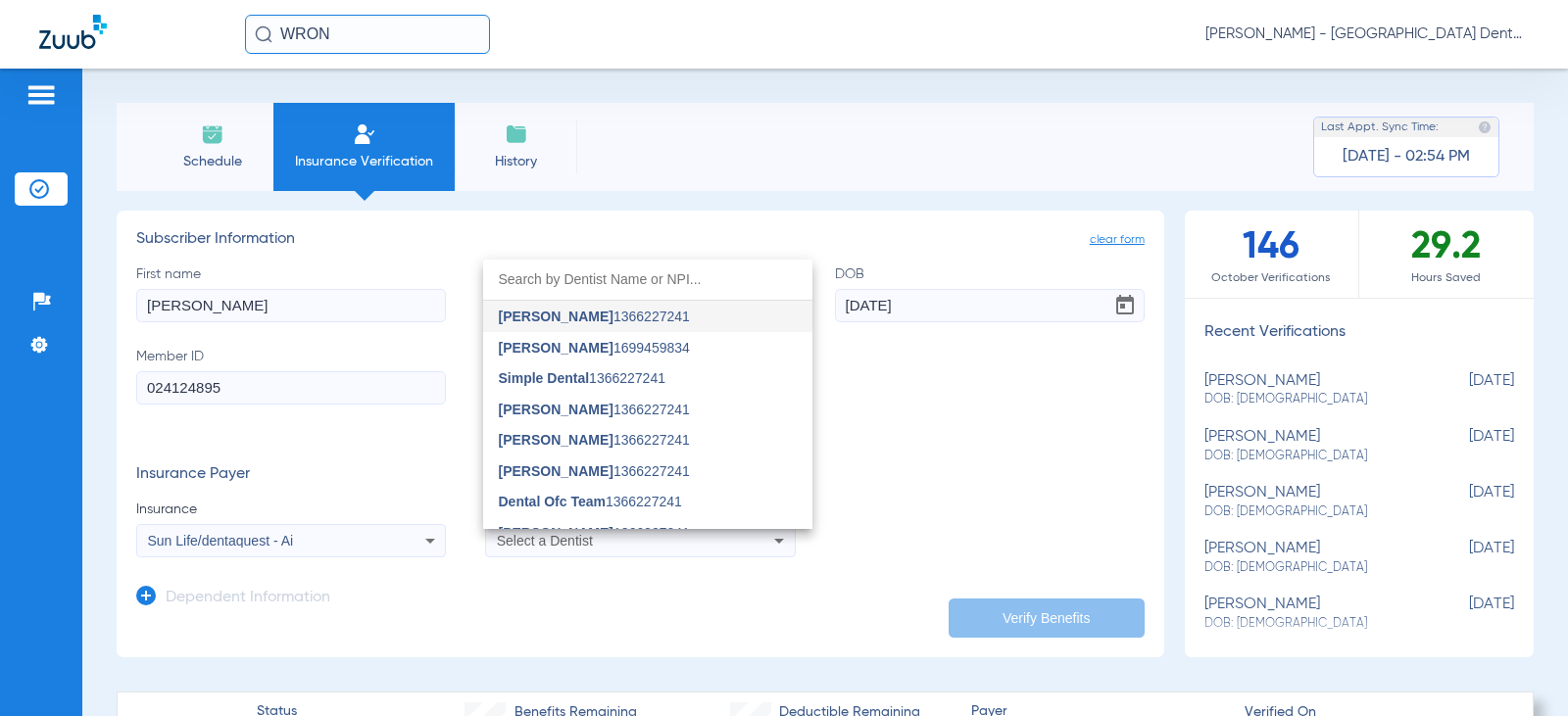
click at [618, 341] on span "[PERSON_NAME] 1699459834" at bounding box center [594, 348] width 191 height 14
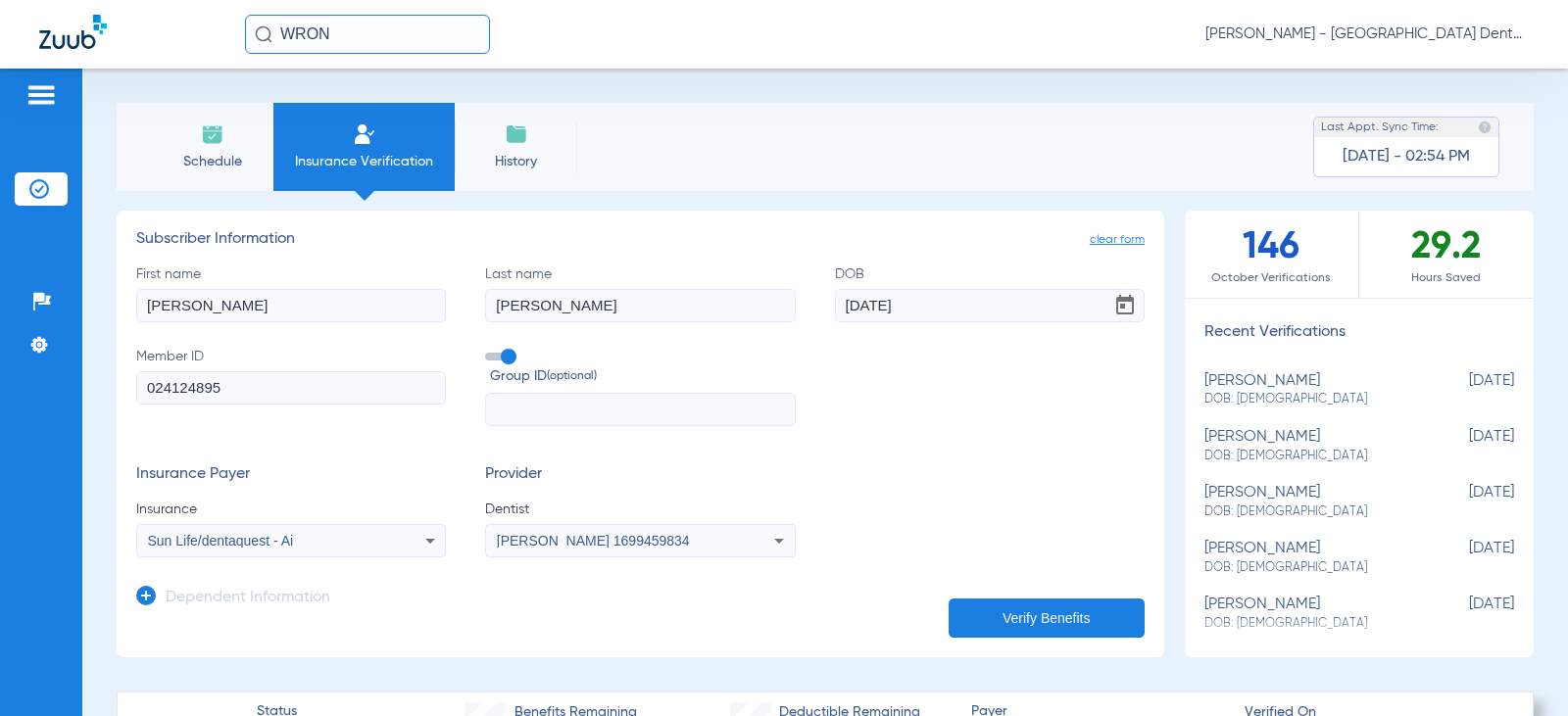
click at [1016, 613] on button "Verify Benefits" at bounding box center [1046, 618] width 196 height 39
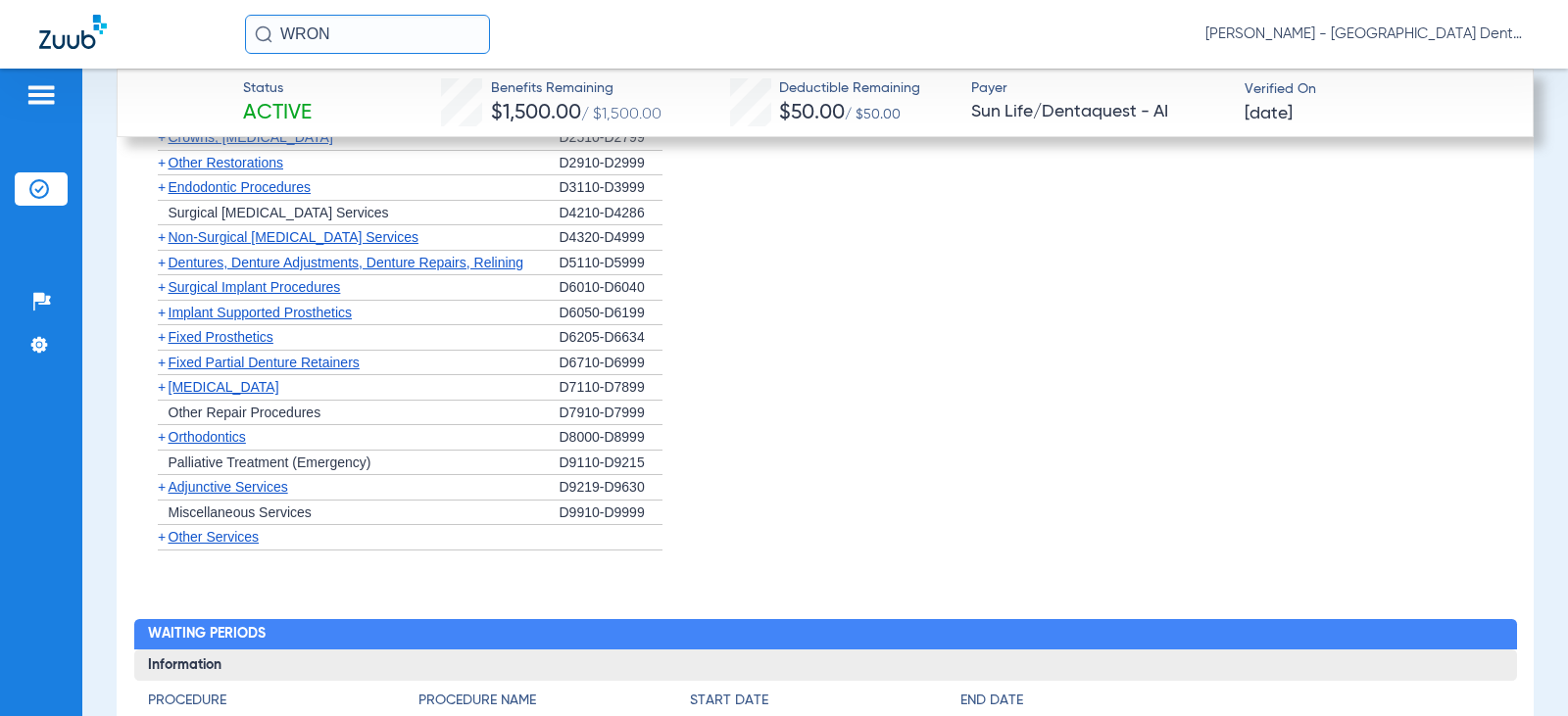
scroll to position [1876, 0]
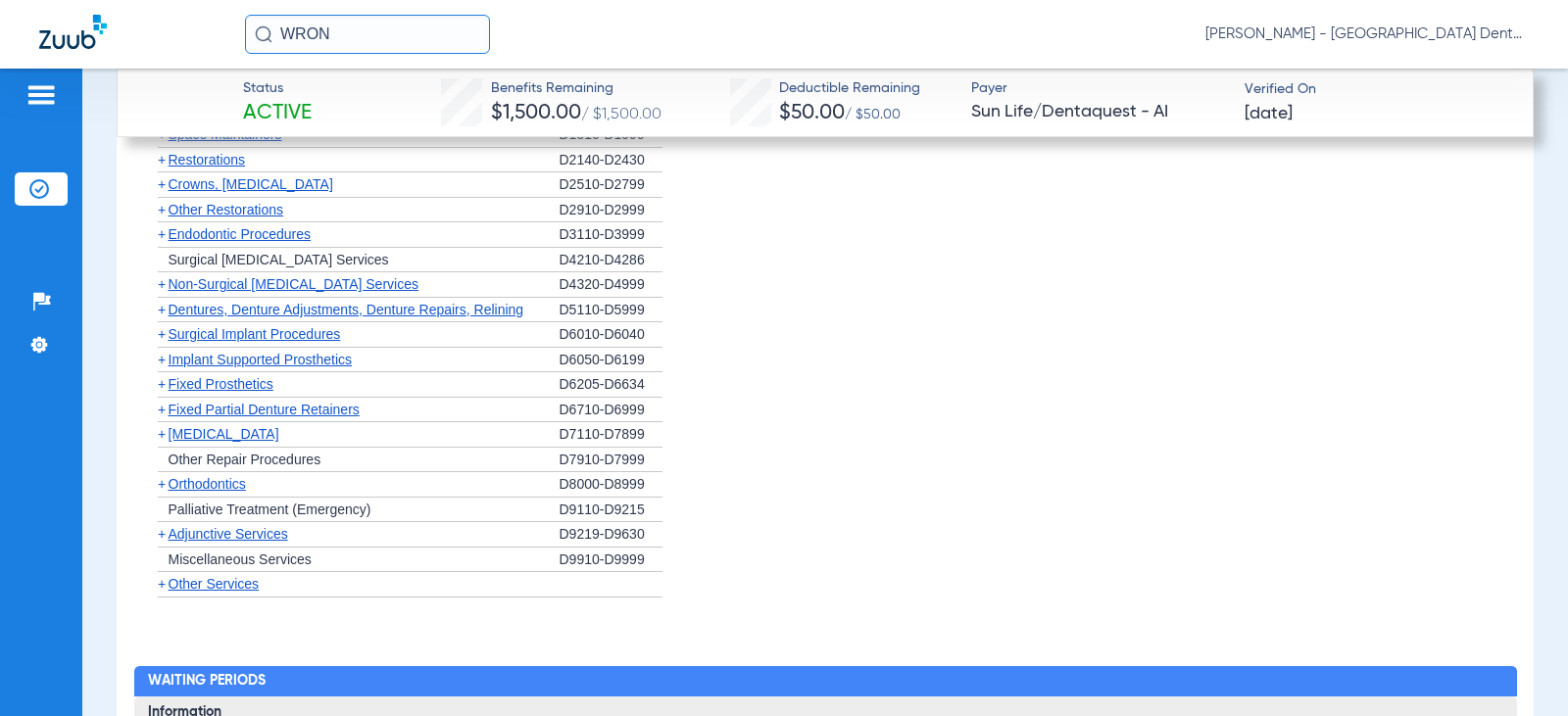
click at [223, 598] on div "+ Other Services" at bounding box center [353, 585] width 412 height 26
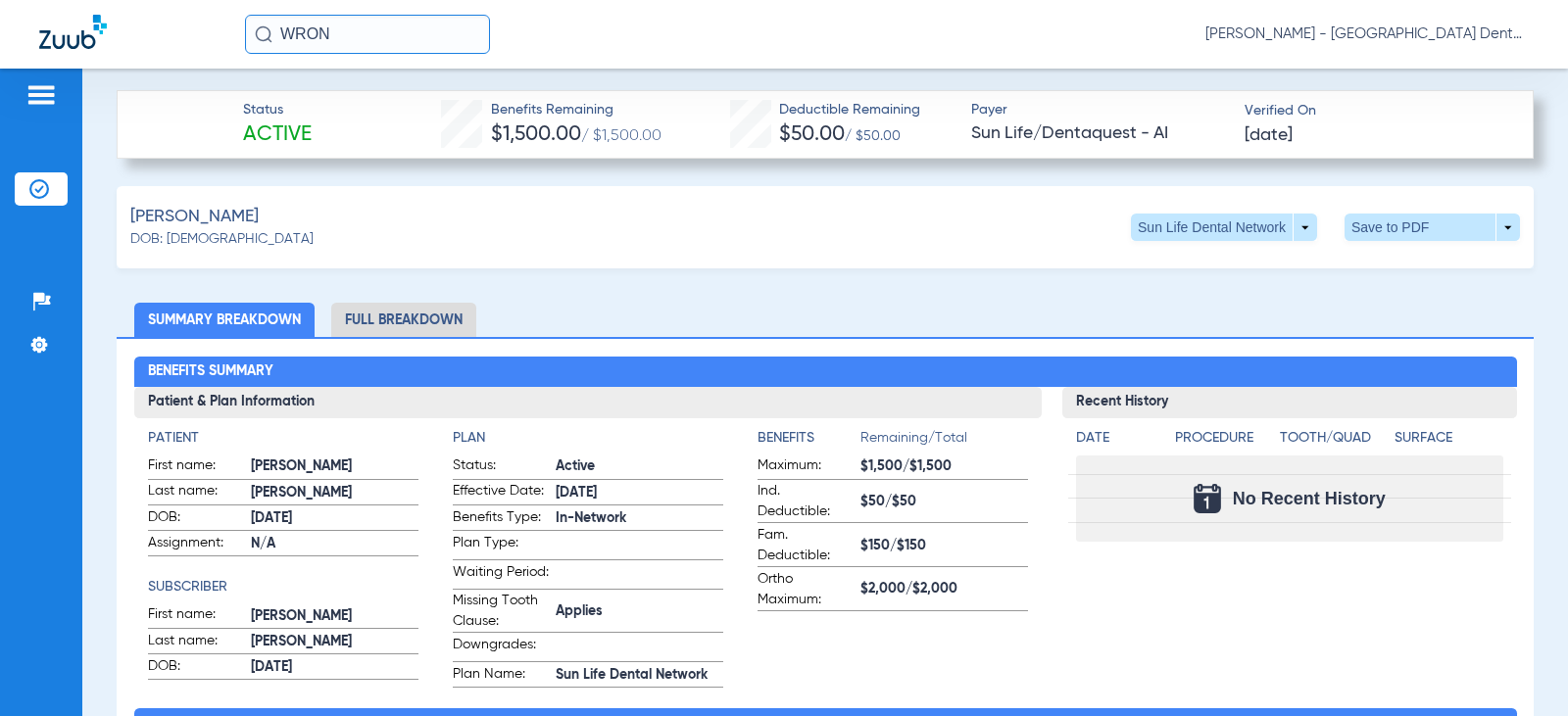
scroll to position [700, 0]
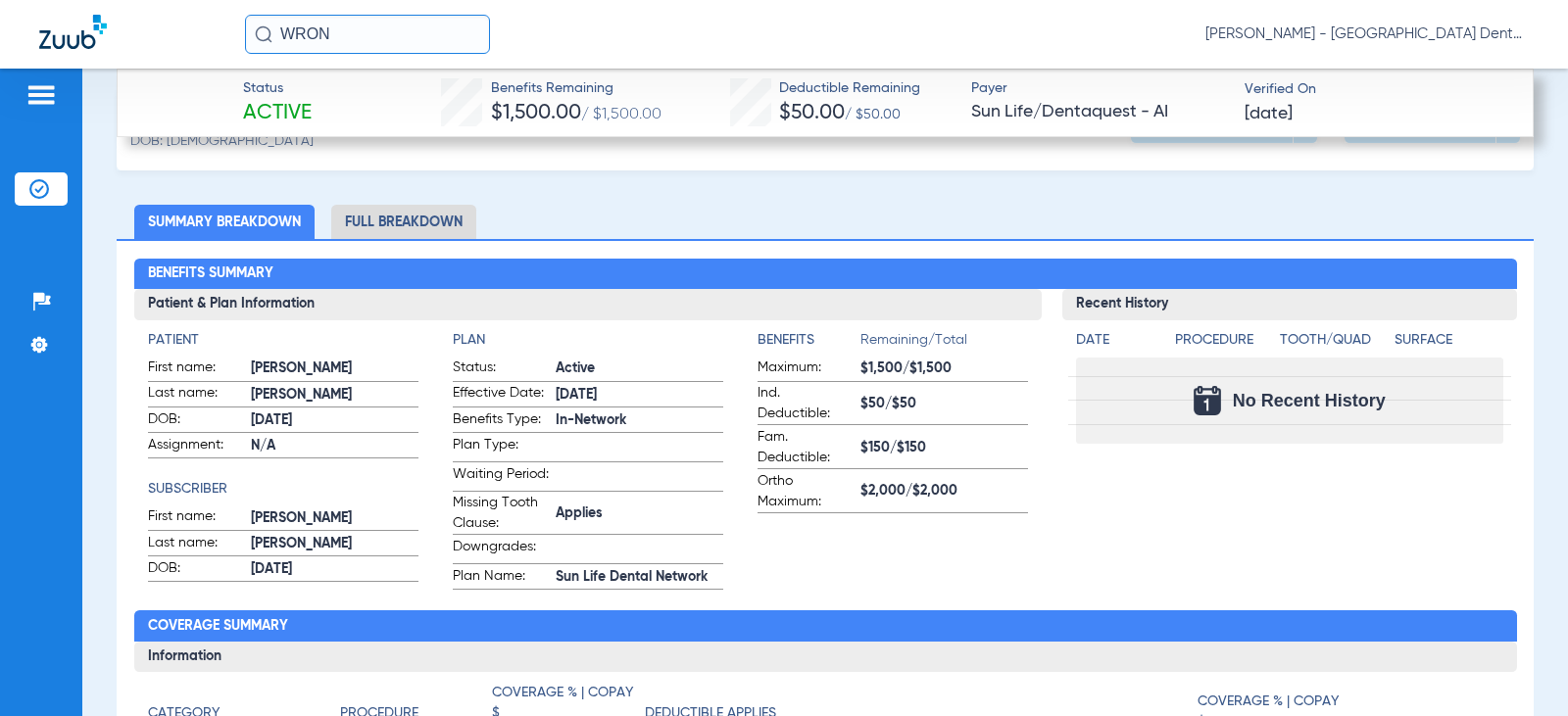
click at [1403, 523] on div "Recent History Date Procedure Tooth/Quad Surface No Recent History" at bounding box center [1288, 440] width 454 height 301
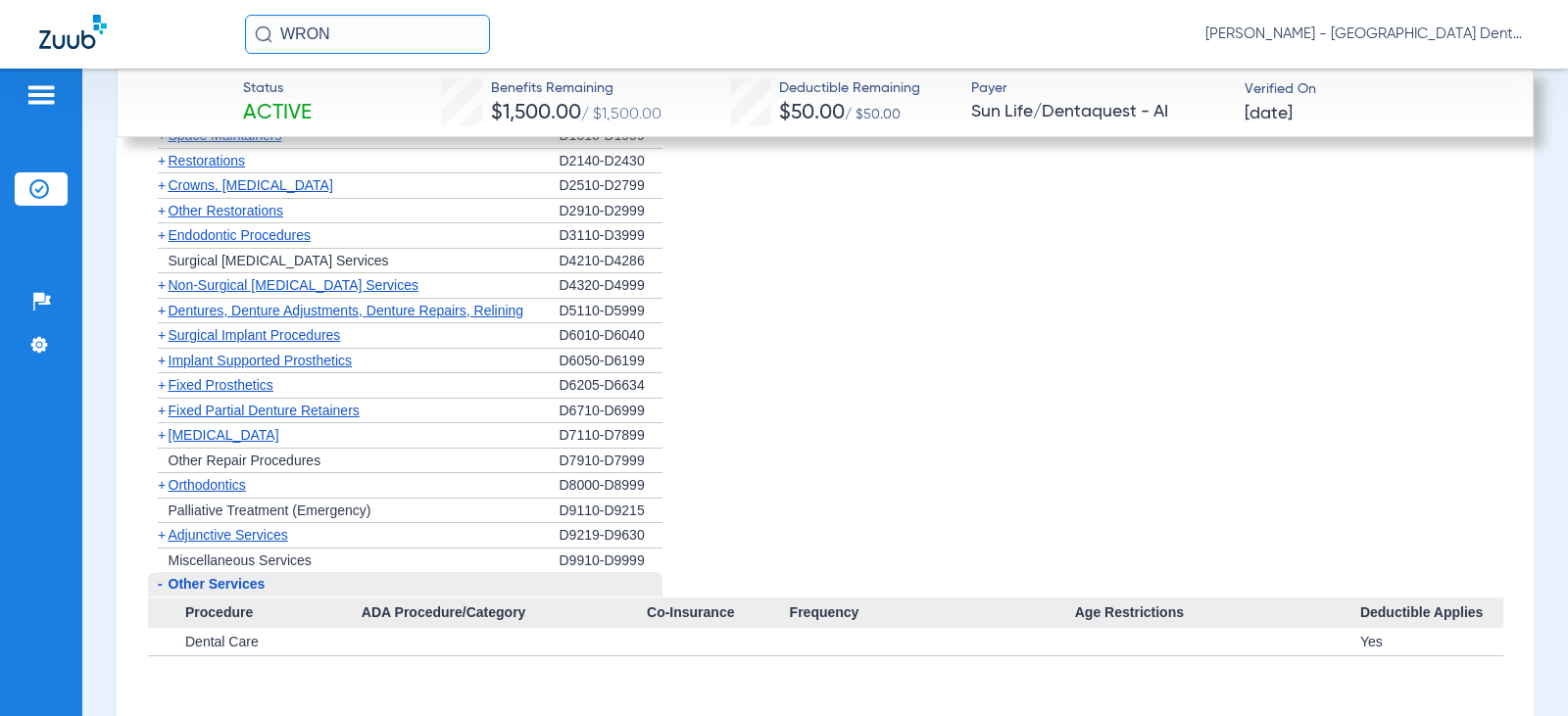
scroll to position [1876, 0]
click at [187, 492] on span "Orthodontics" at bounding box center [207, 485] width 78 height 16
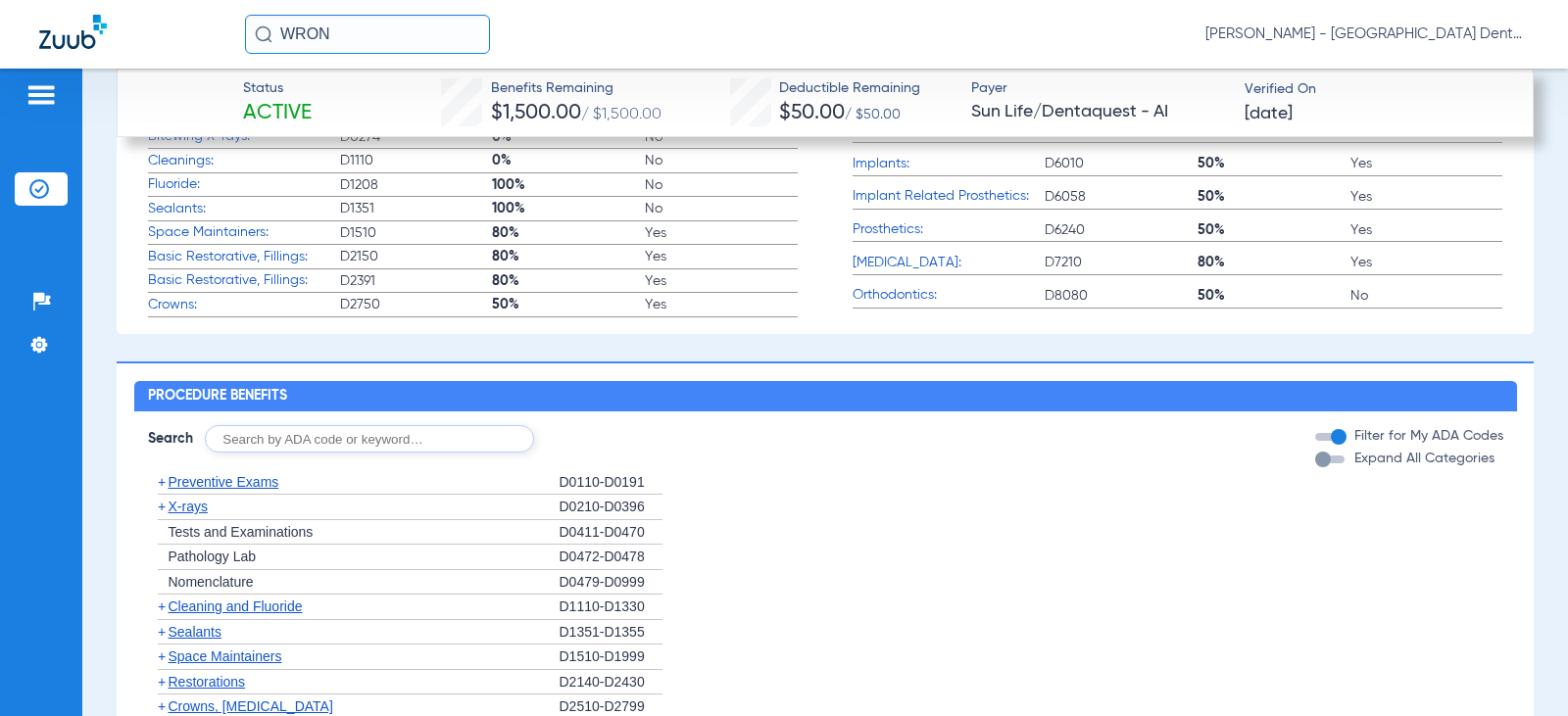
scroll to position [1306, 0]
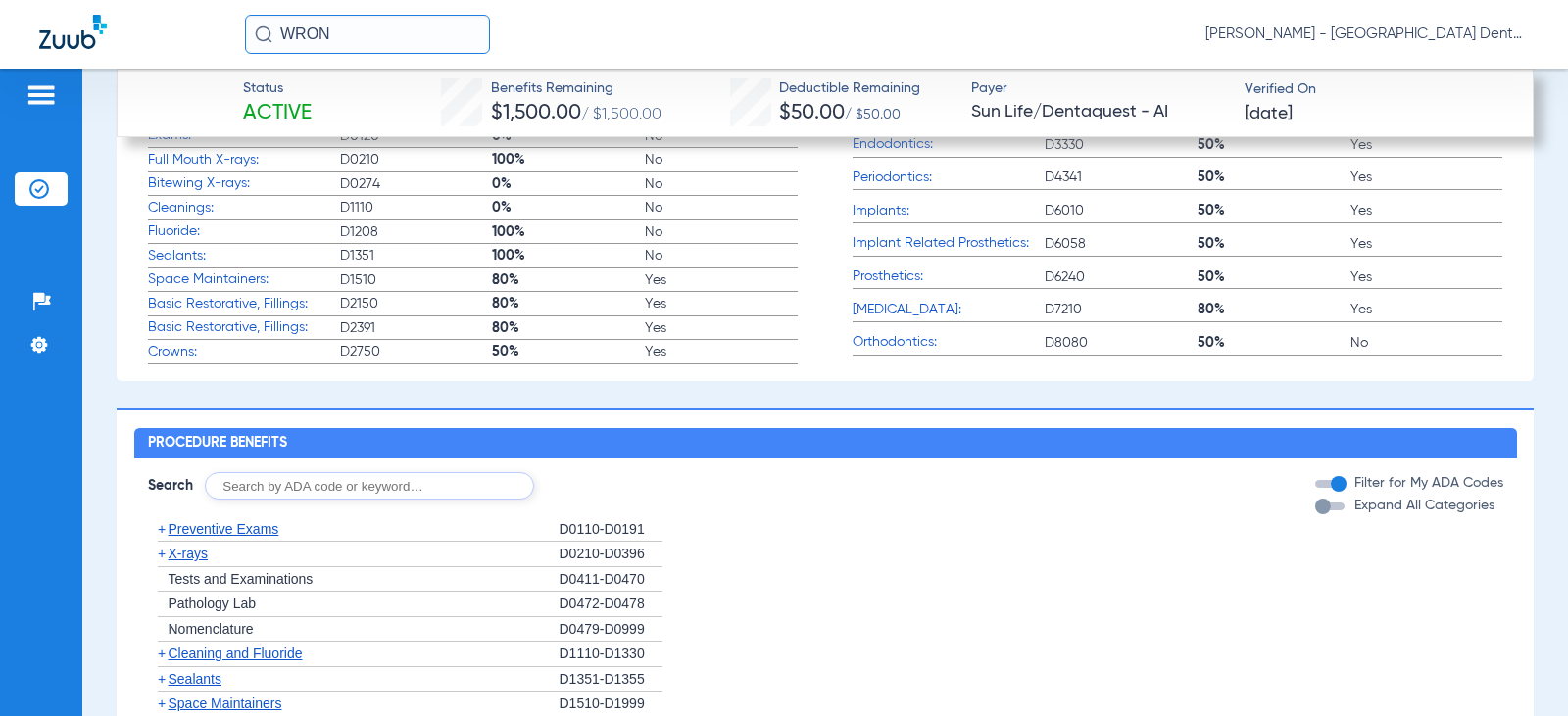
click at [354, 492] on input "text" at bounding box center [369, 487] width 329 height 28
type input "2991"
click button "Search" at bounding box center [607, 487] width 78 height 28
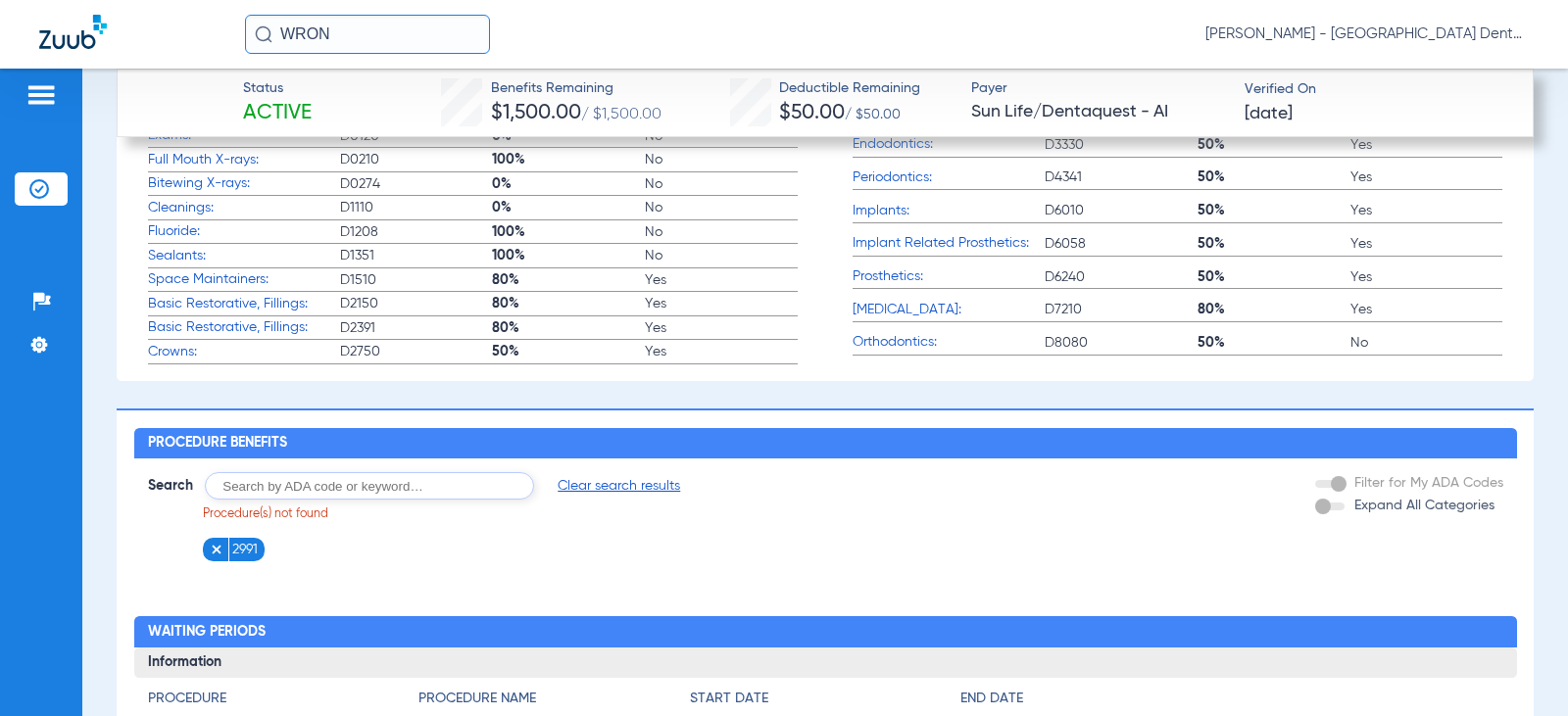
click at [611, 496] on span "Clear search results" at bounding box center [618, 487] width 123 height 20
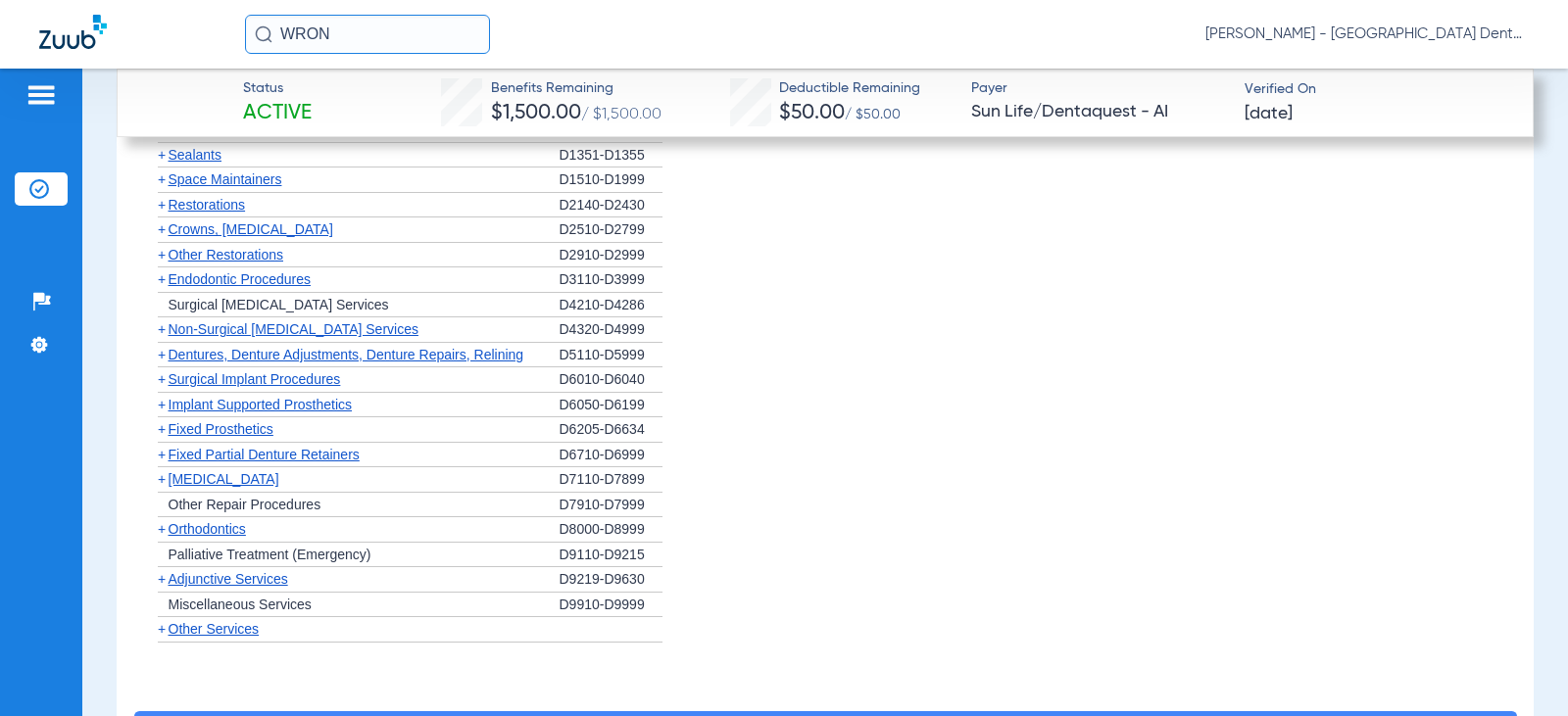
scroll to position [1895, 0]
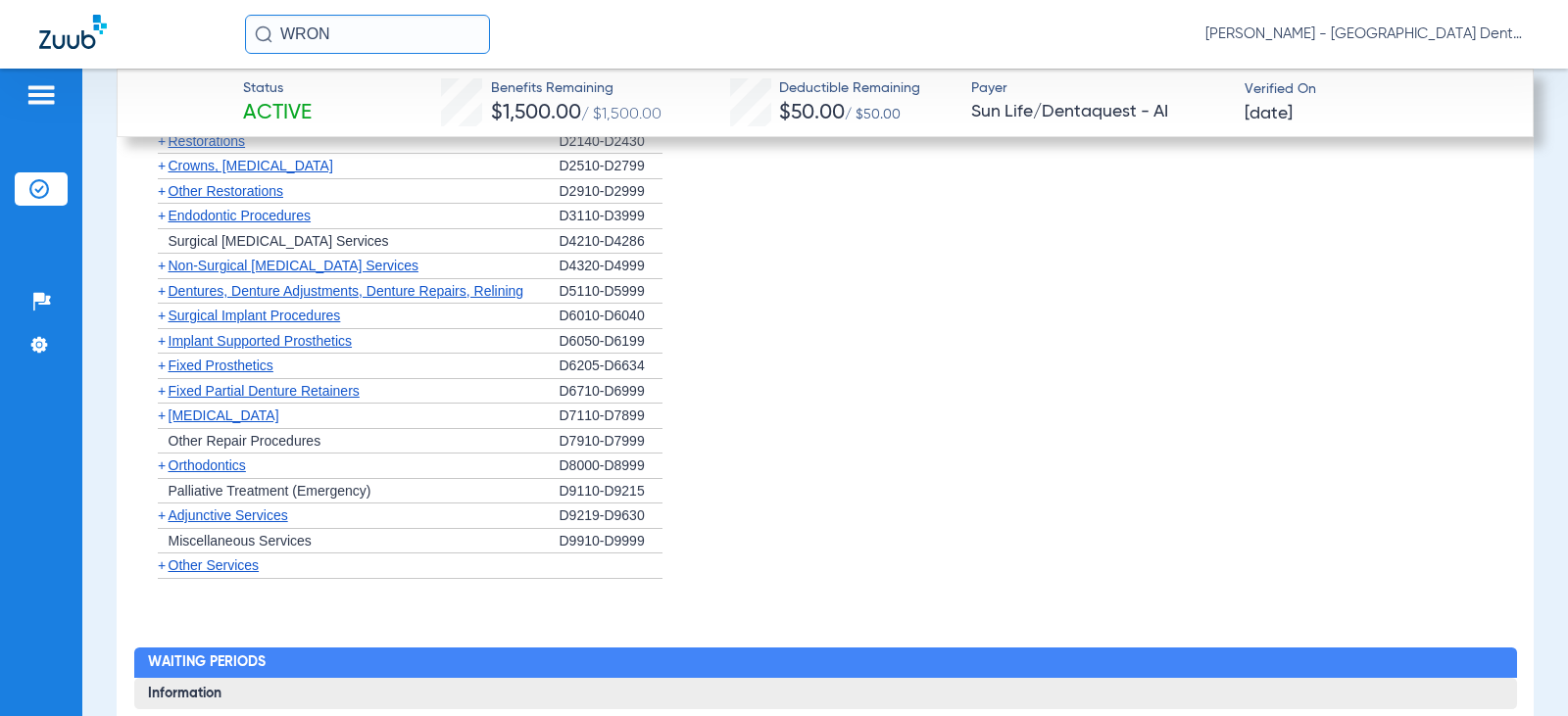
click at [157, 424] on span "+" at bounding box center [161, 416] width 8 height 16
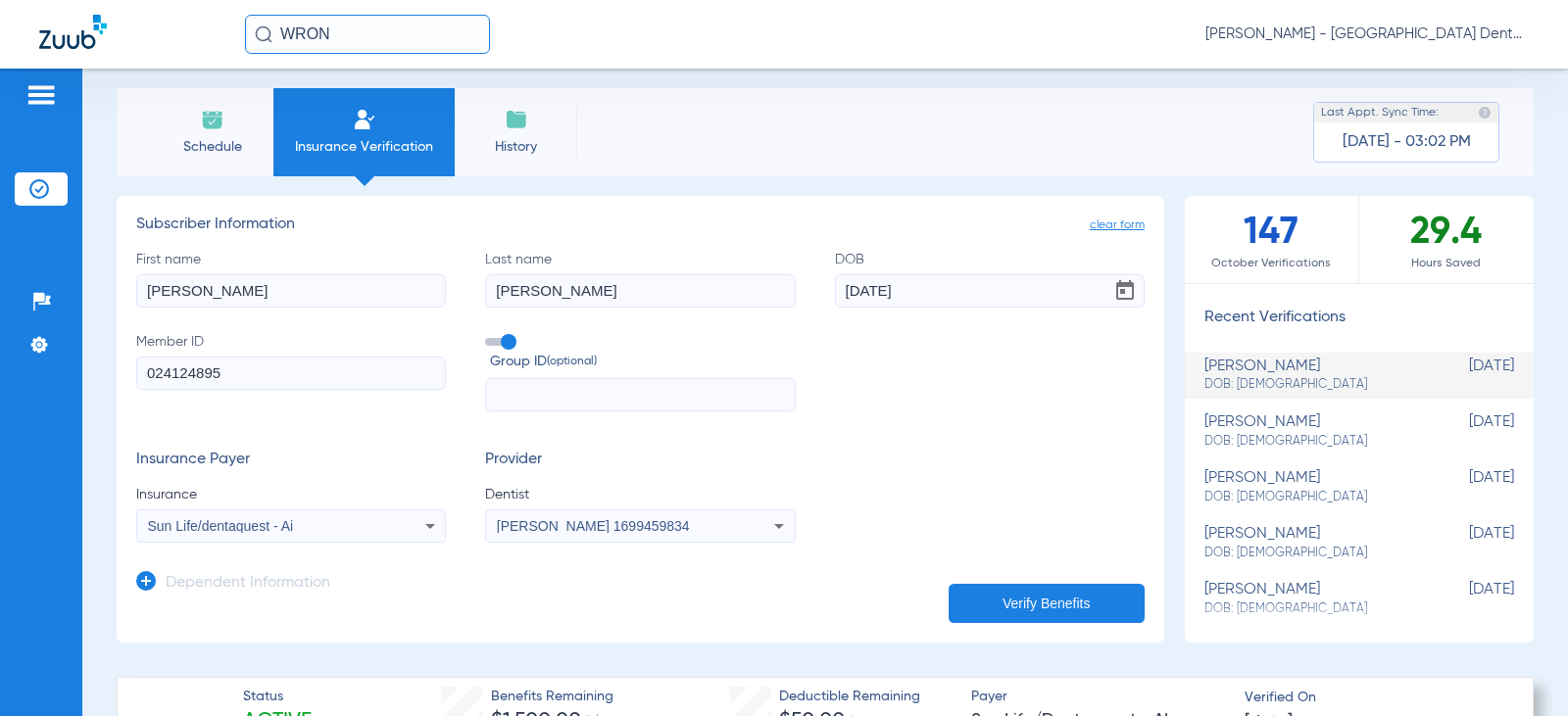
scroll to position [0, 0]
